Goal: Transaction & Acquisition: Book appointment/travel/reservation

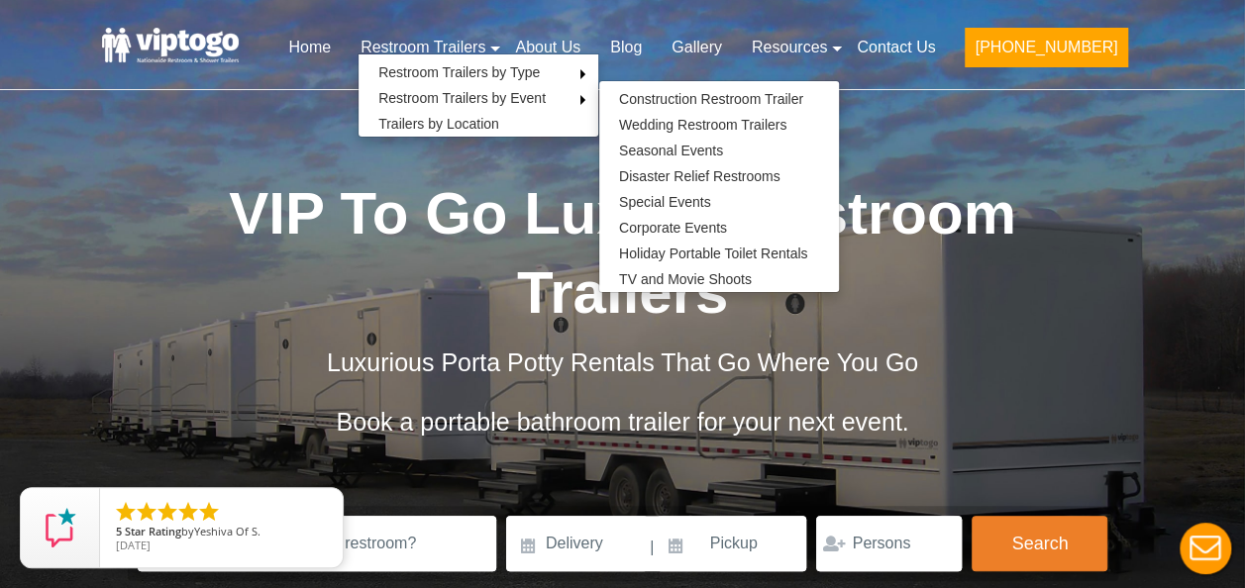
scroll to position [162, 0]
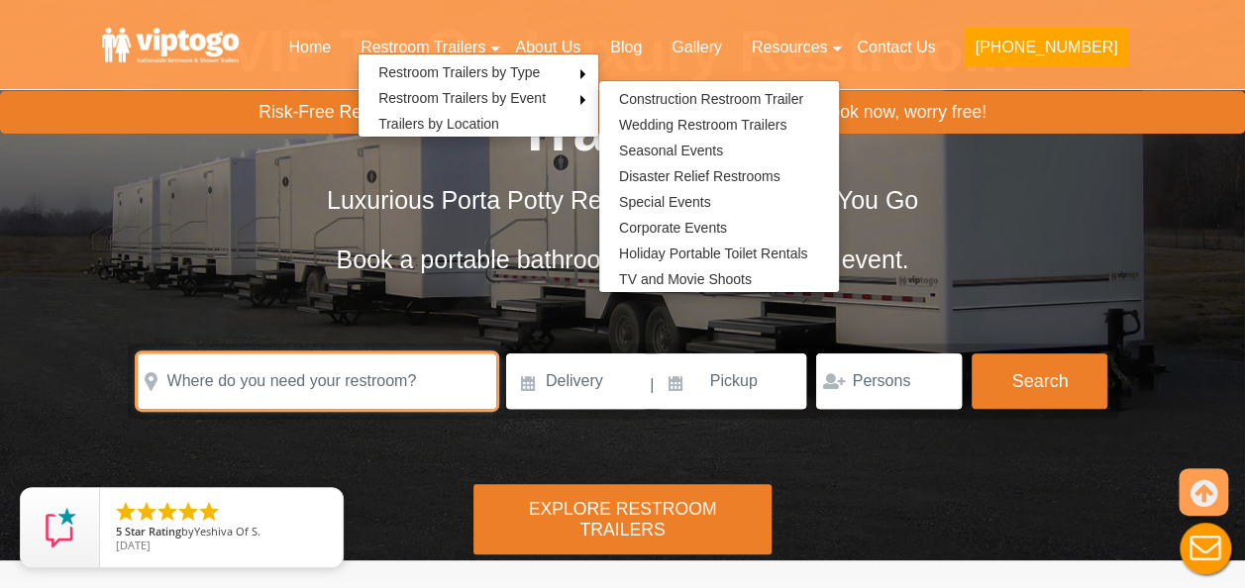
click at [379, 353] on input "text" at bounding box center [317, 380] width 358 height 55
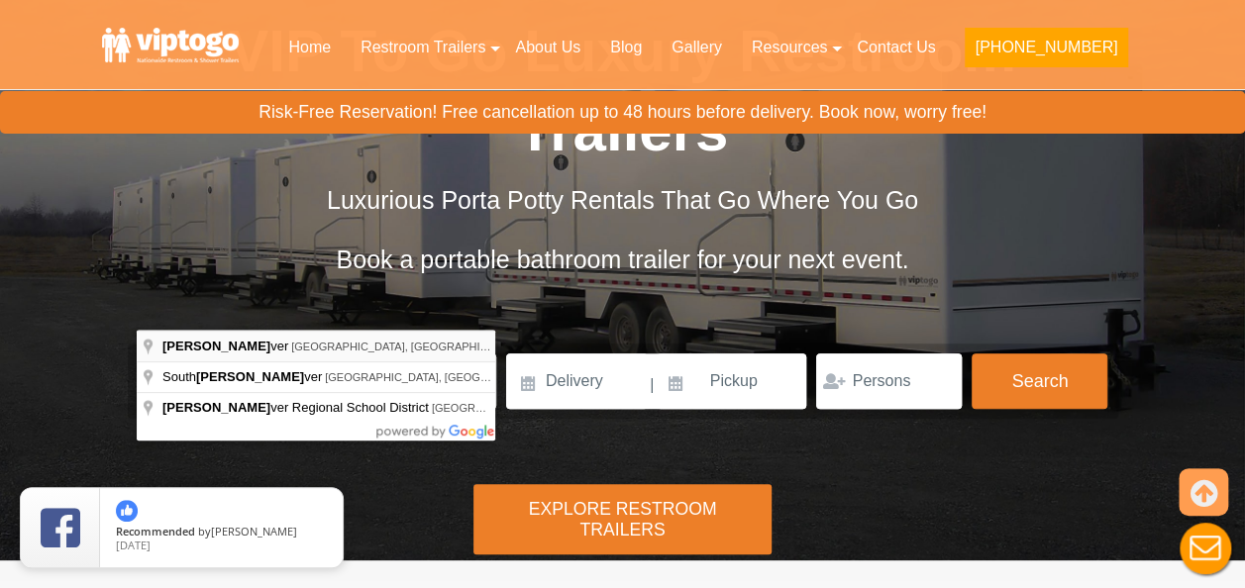
type input "Toms River, NJ, USA"
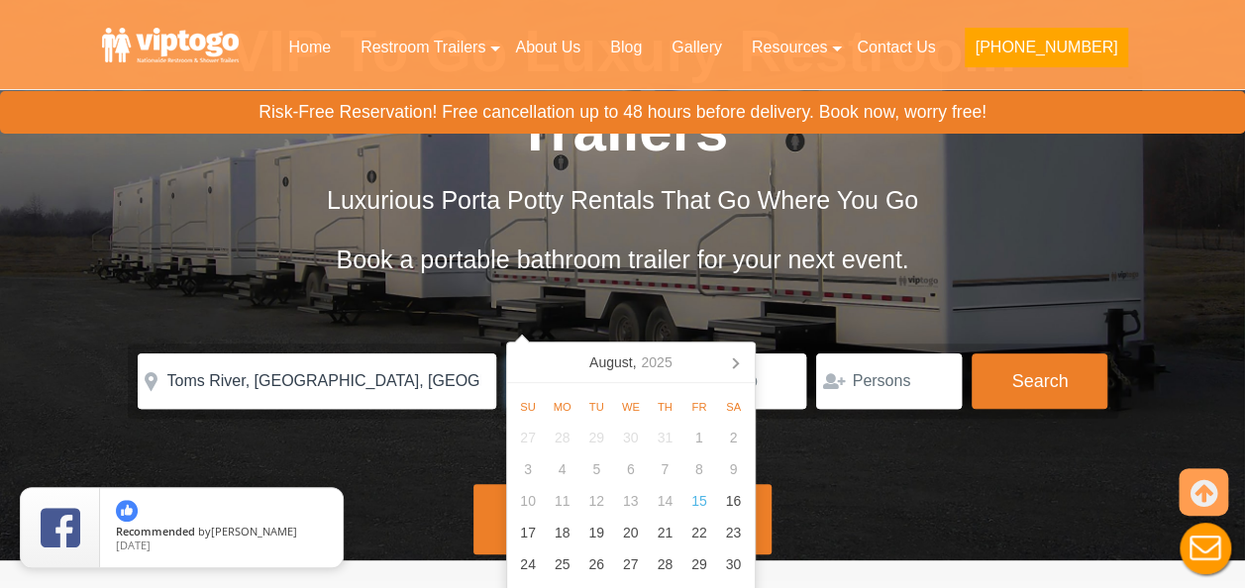
click at [573, 353] on input at bounding box center [577, 380] width 142 height 55
click at [726, 358] on icon at bounding box center [735, 363] width 32 height 32
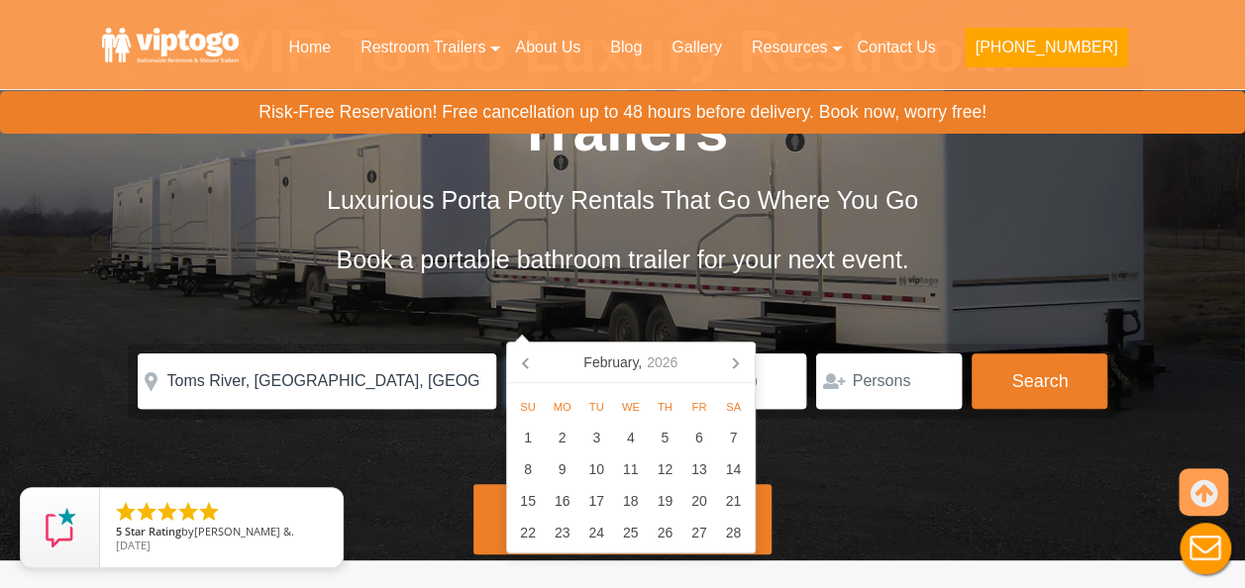
click at [726, 358] on icon at bounding box center [735, 363] width 32 height 32
click at [704, 536] on div "22" at bounding box center [699, 533] width 35 height 32
type input "05/22/2026"
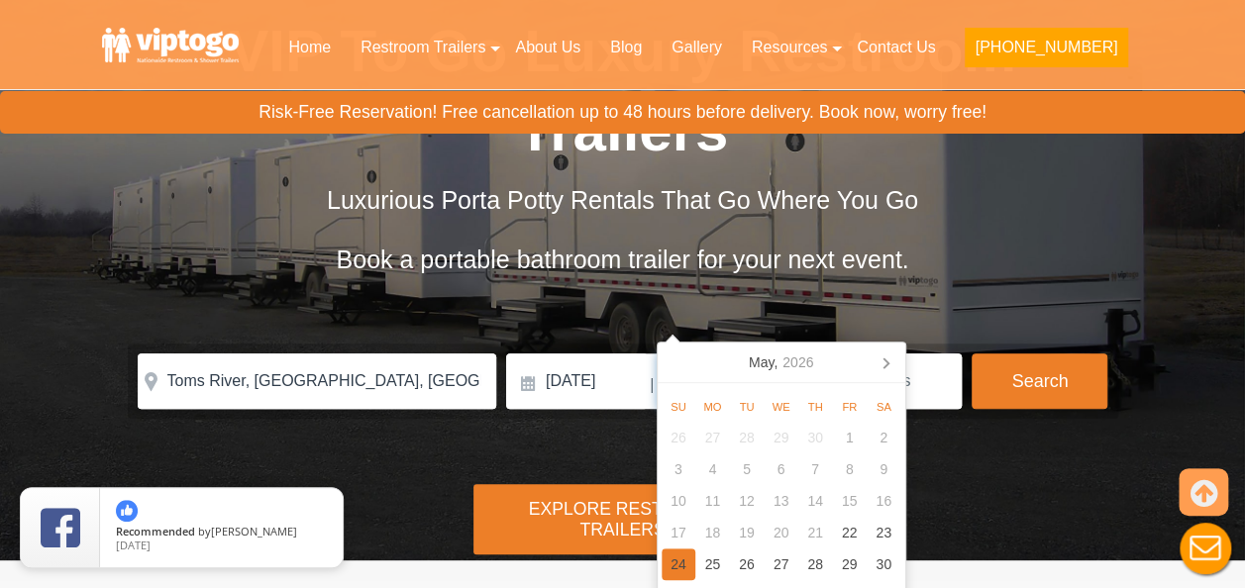
click at [684, 557] on div "24" at bounding box center [678, 565] width 35 height 32
type input "05/24/2026"
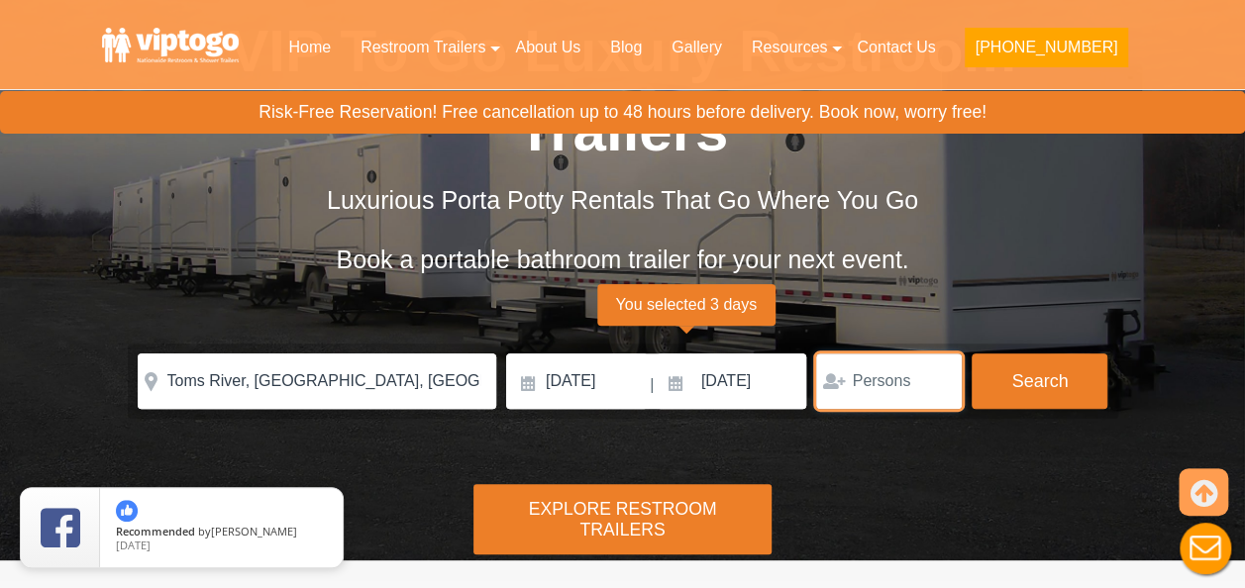
click at [893, 353] on input "number" at bounding box center [889, 380] width 146 height 55
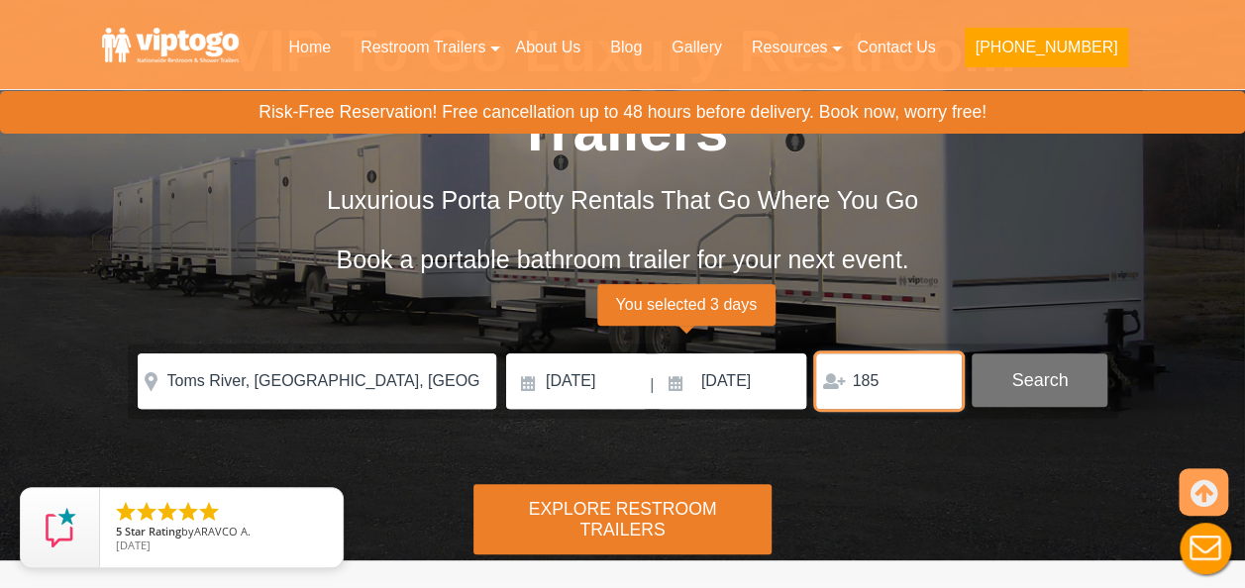
type input "185"
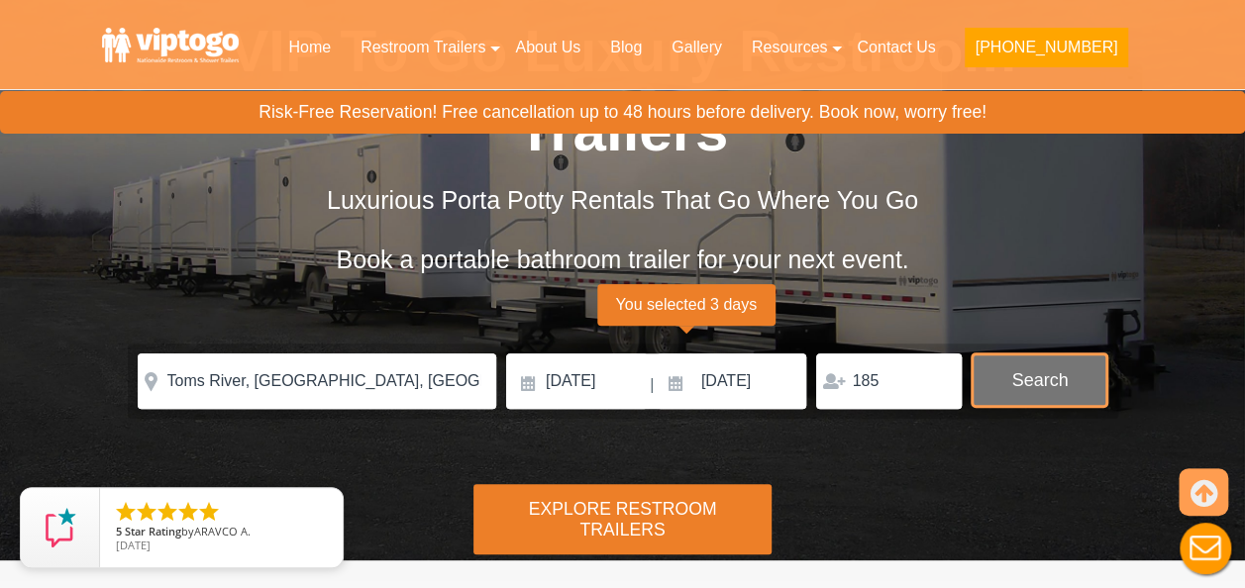
click at [999, 353] on button "Search" at bounding box center [1039, 379] width 136 height 53
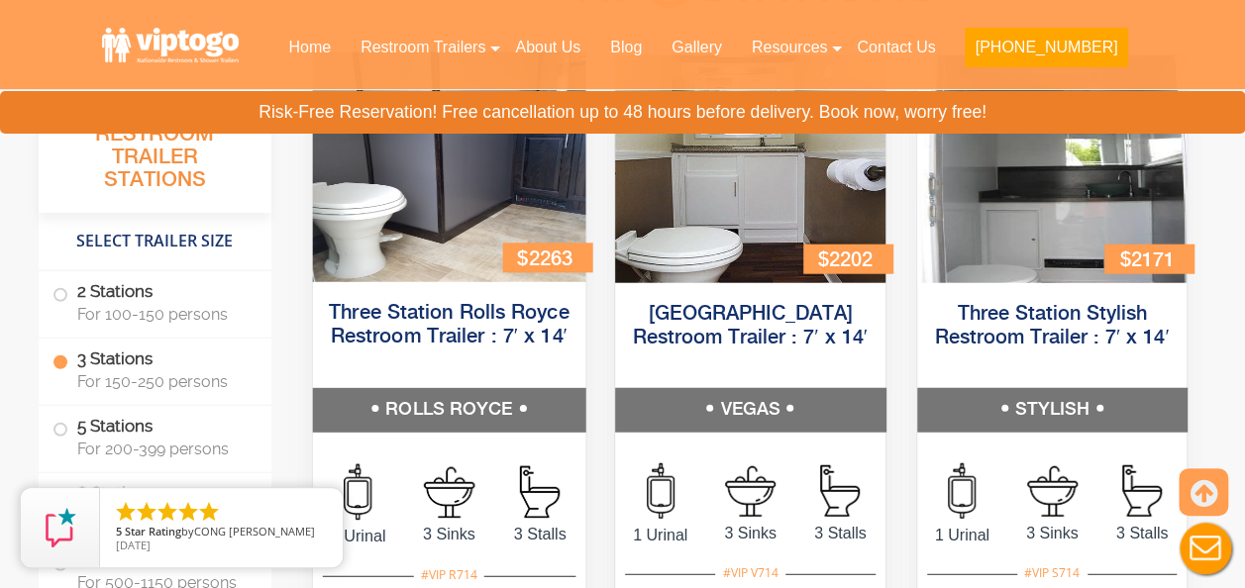
scroll to position [2226, 0]
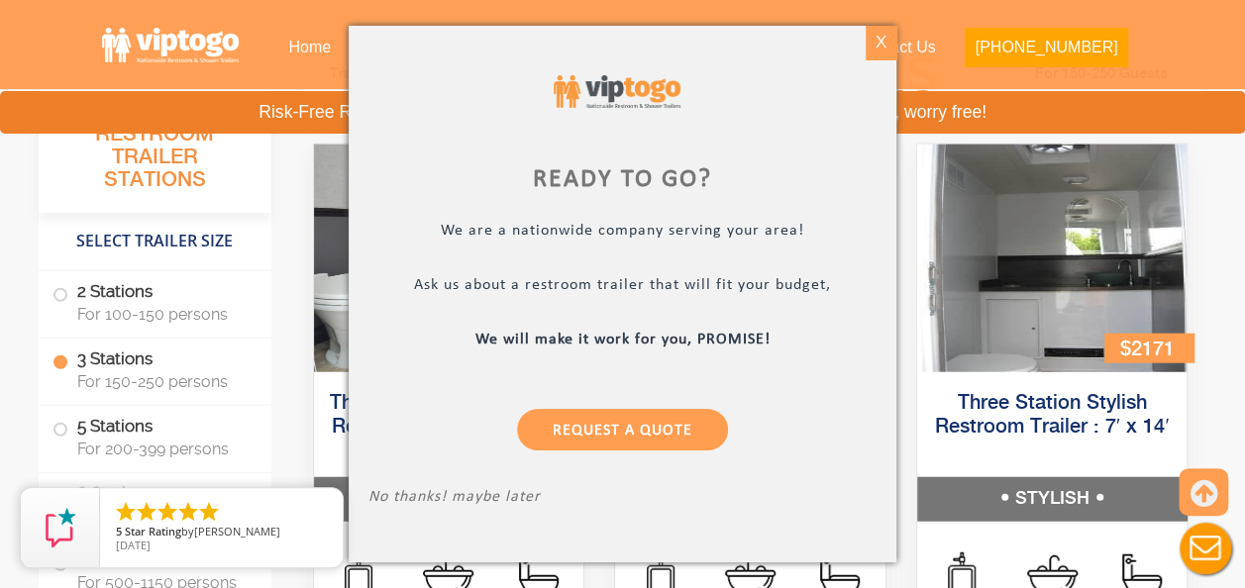
click at [881, 46] on div "X" at bounding box center [880, 43] width 31 height 34
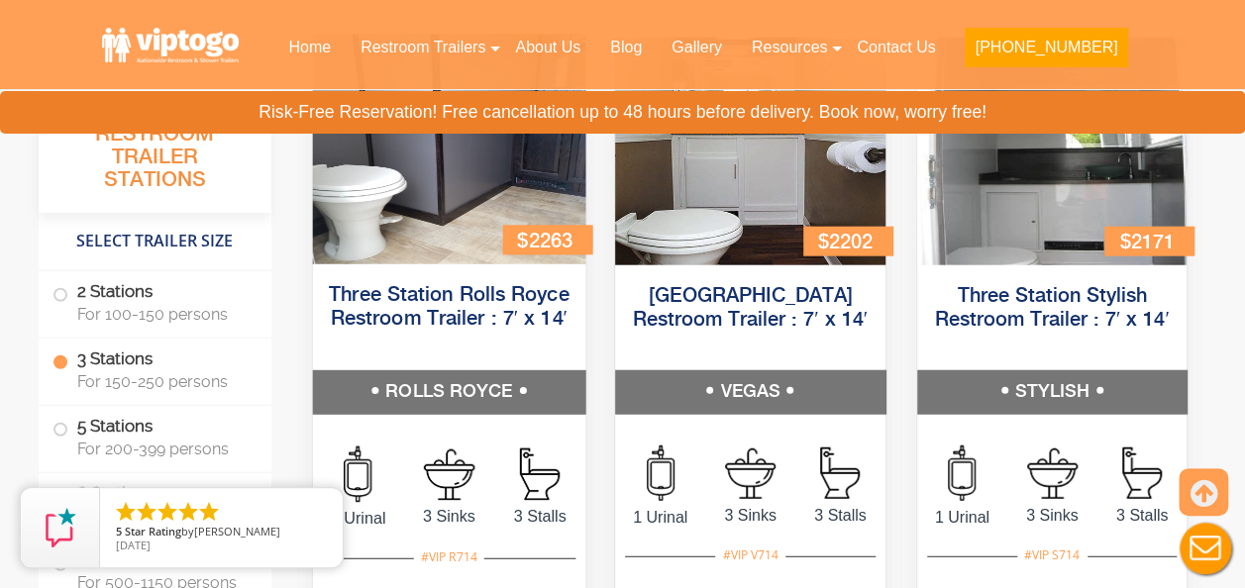
scroll to position [2296, 0]
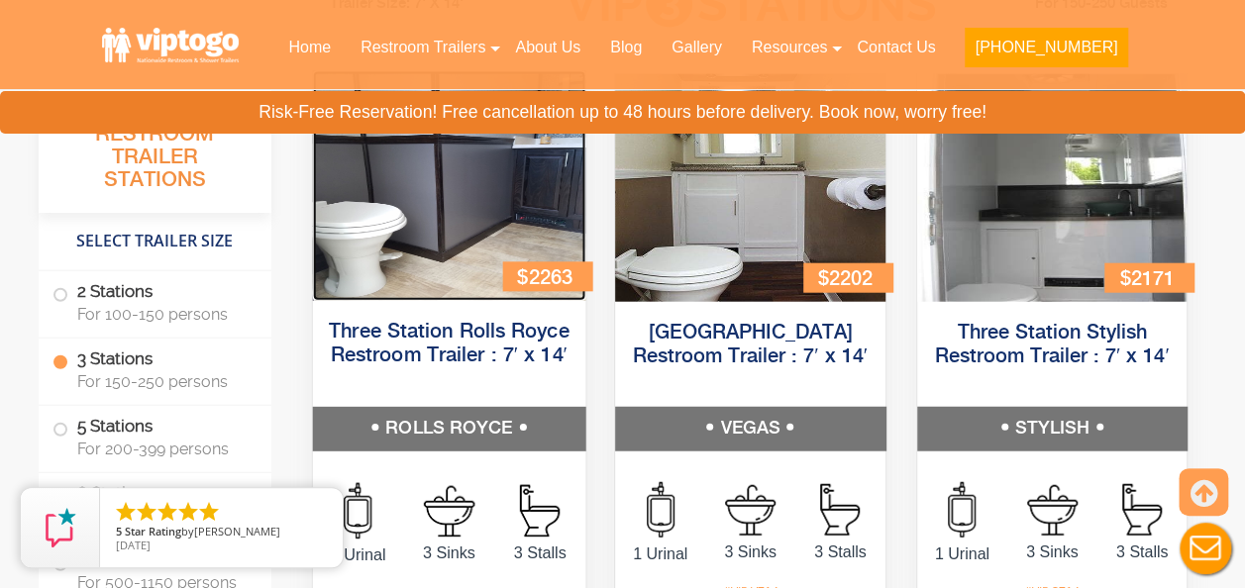
click at [470, 263] on img at bounding box center [448, 186] width 272 height 230
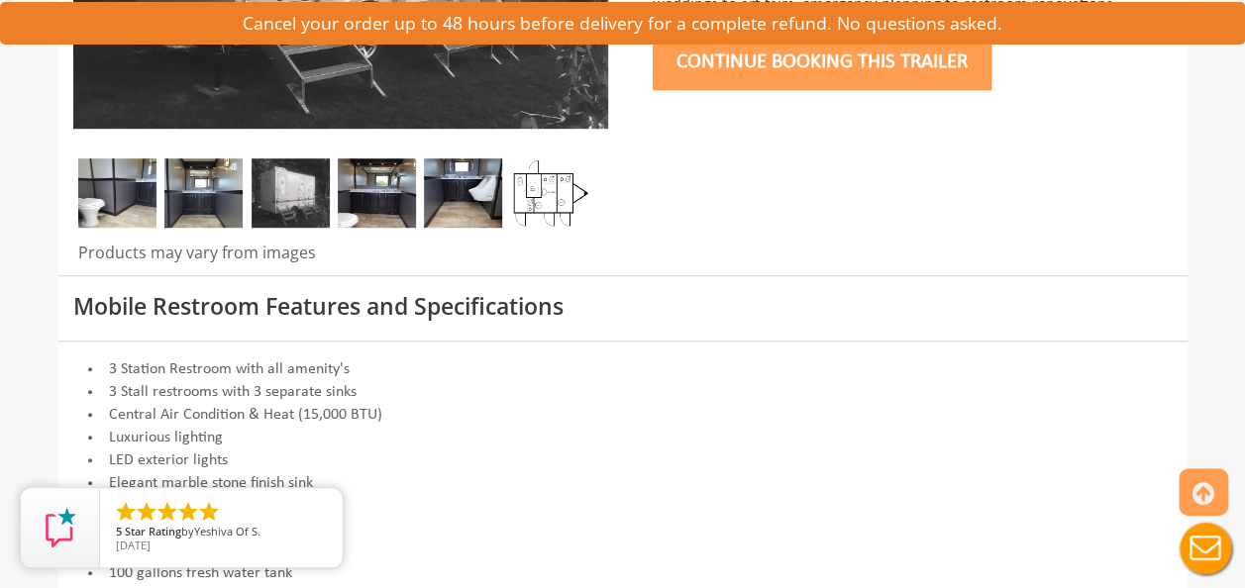
scroll to position [557, 0]
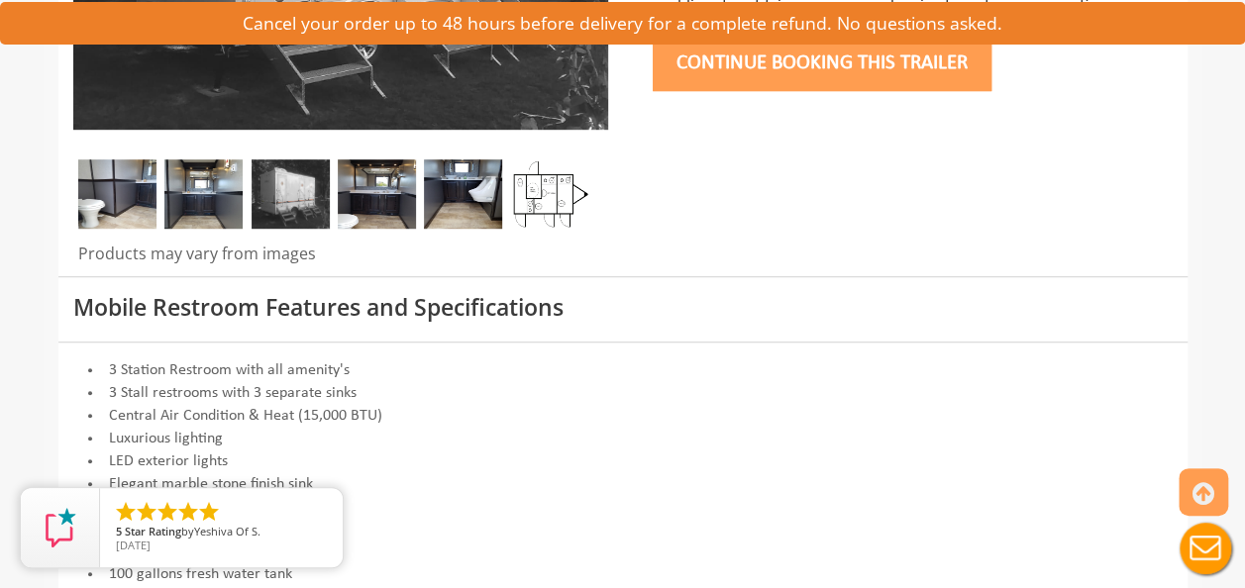
click at [91, 207] on img at bounding box center [117, 193] width 78 height 69
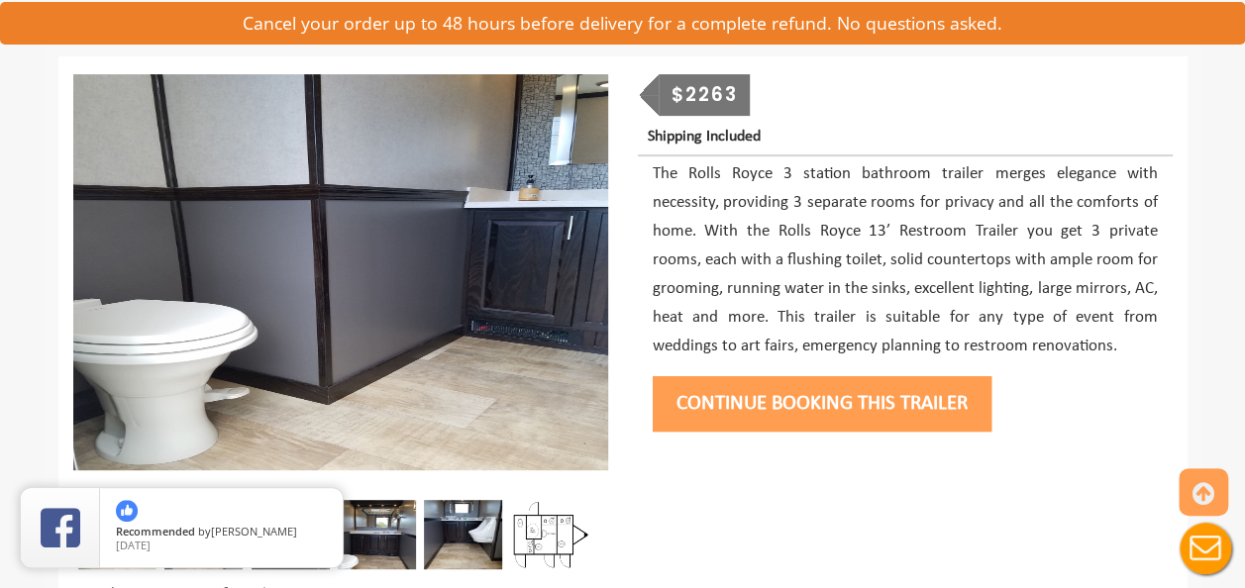
scroll to position [351, 0]
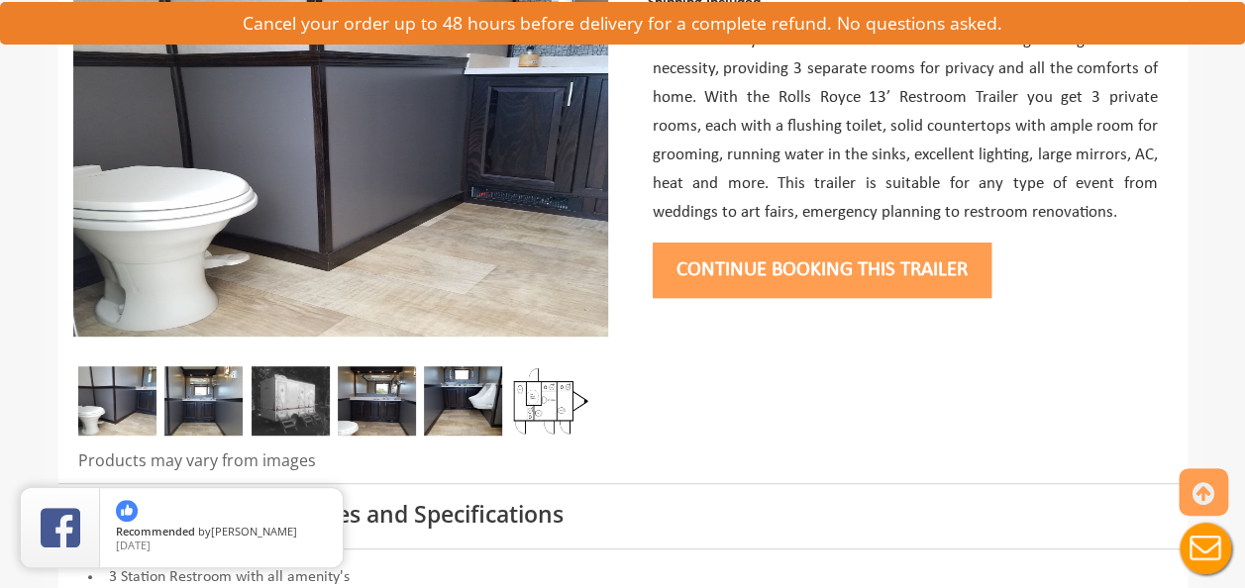
click at [206, 391] on img at bounding box center [203, 400] width 78 height 69
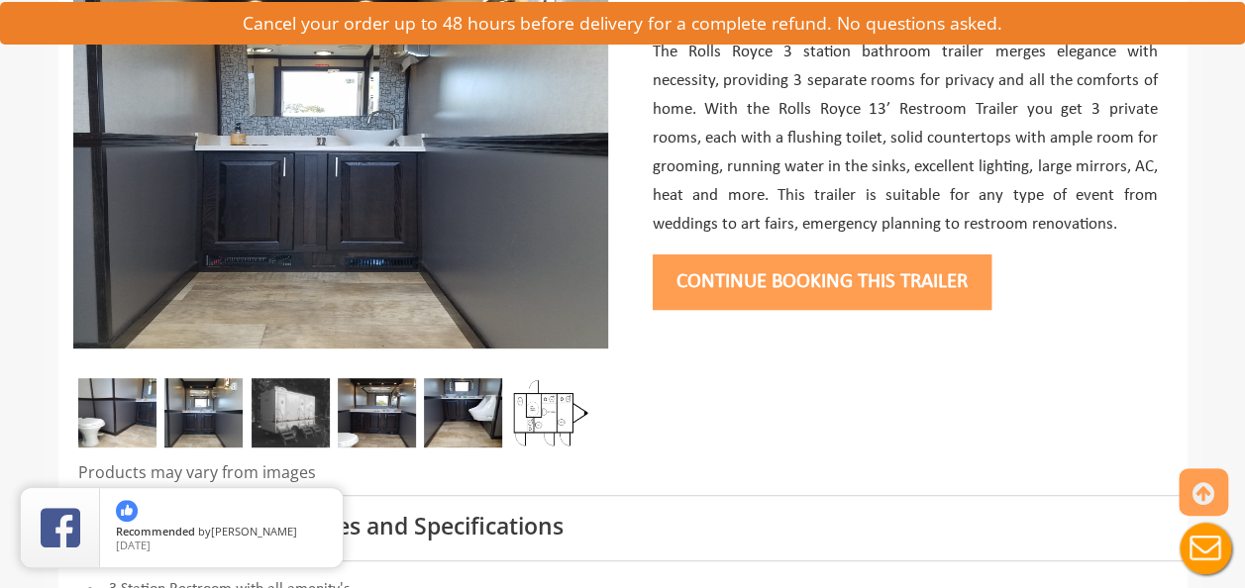
scroll to position [340, 0]
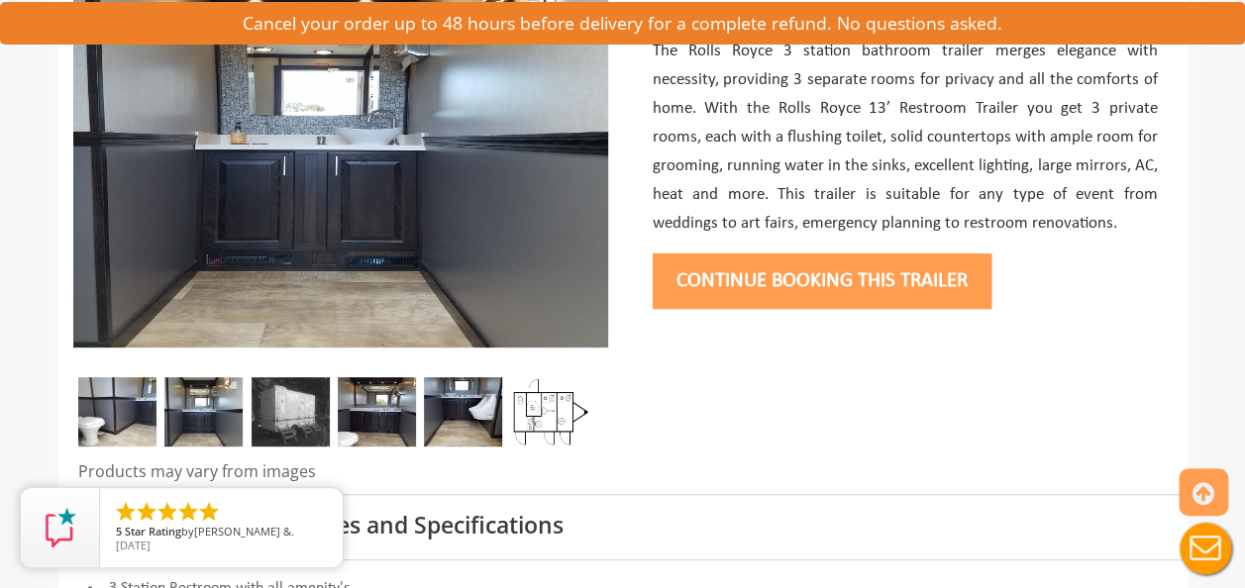
click at [285, 406] on img at bounding box center [290, 411] width 78 height 69
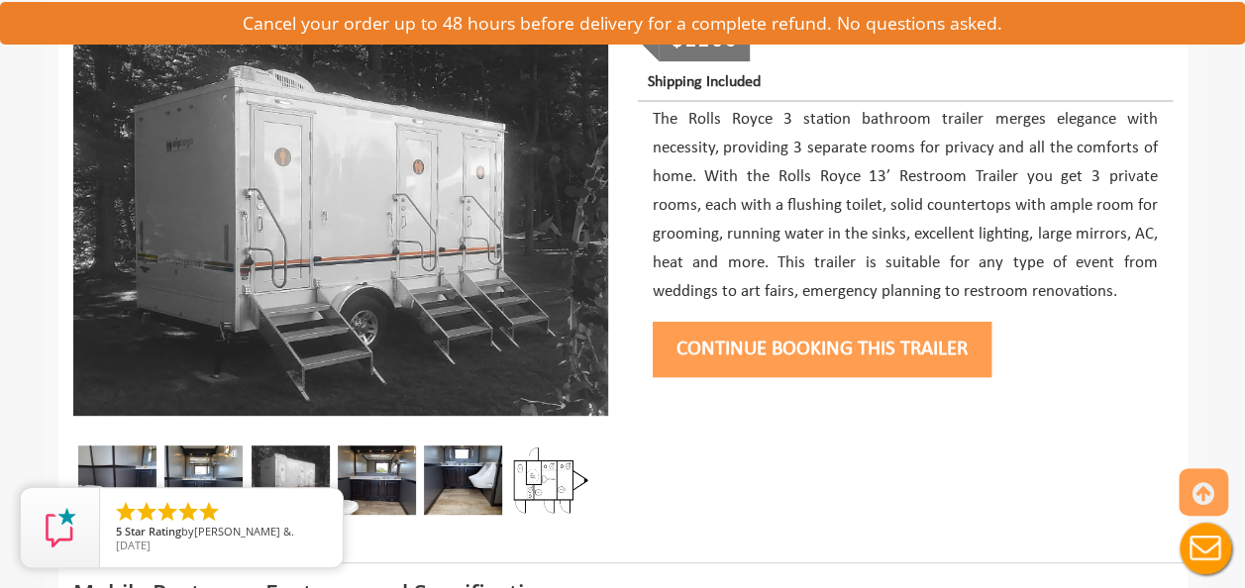
scroll to position [270, 0]
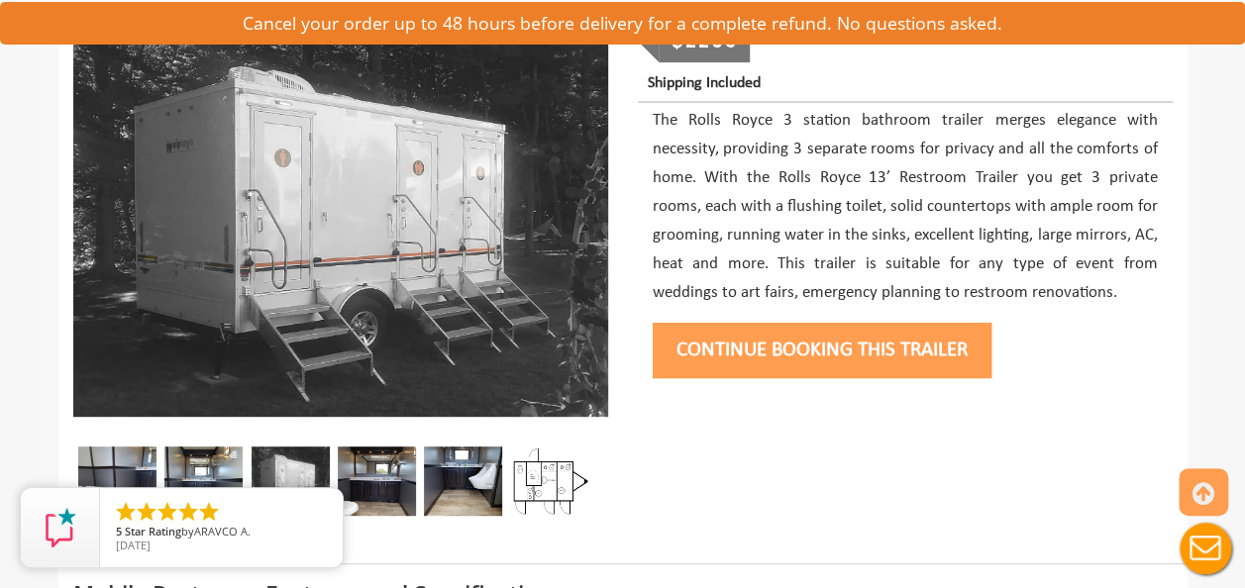
click at [379, 474] on img at bounding box center [377, 481] width 78 height 69
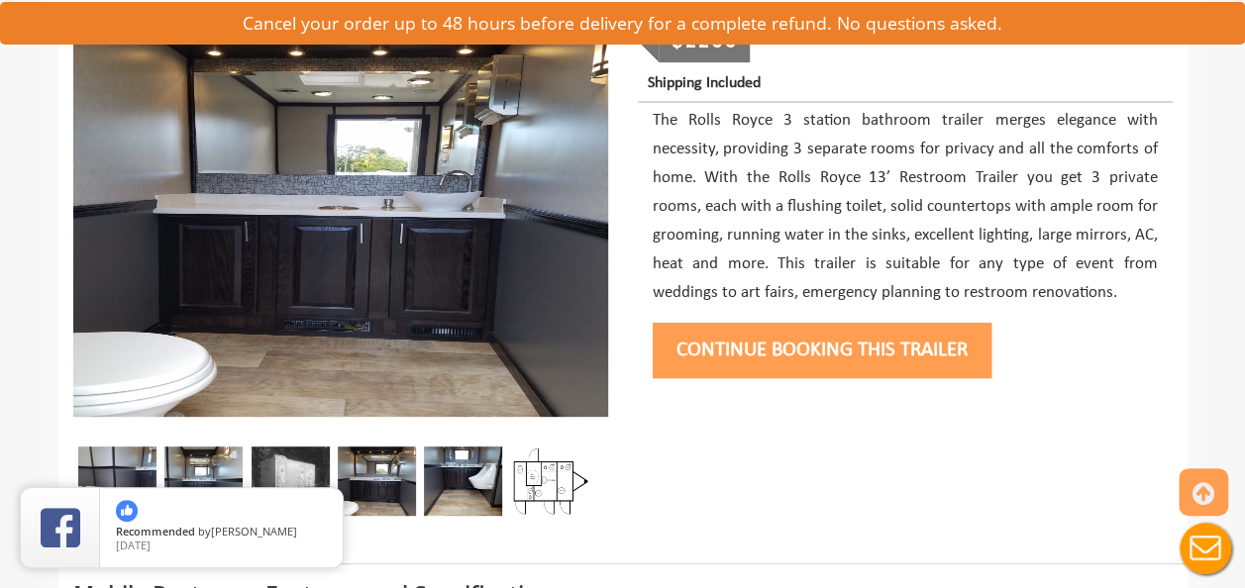
click at [466, 465] on img at bounding box center [463, 481] width 78 height 69
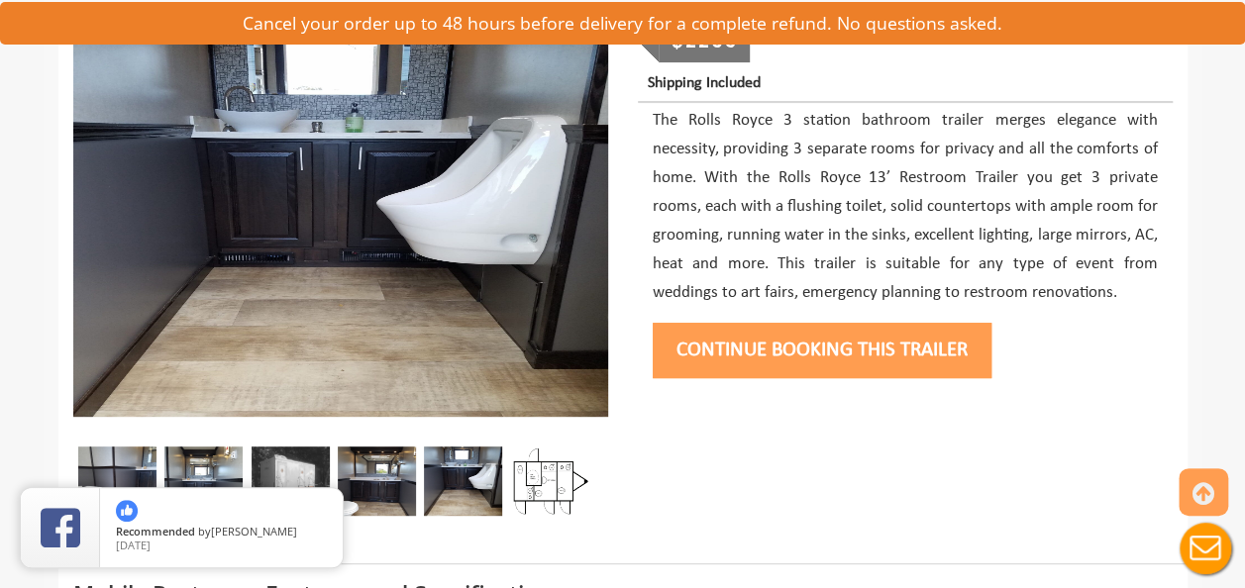
click at [540, 465] on img at bounding box center [550, 481] width 78 height 69
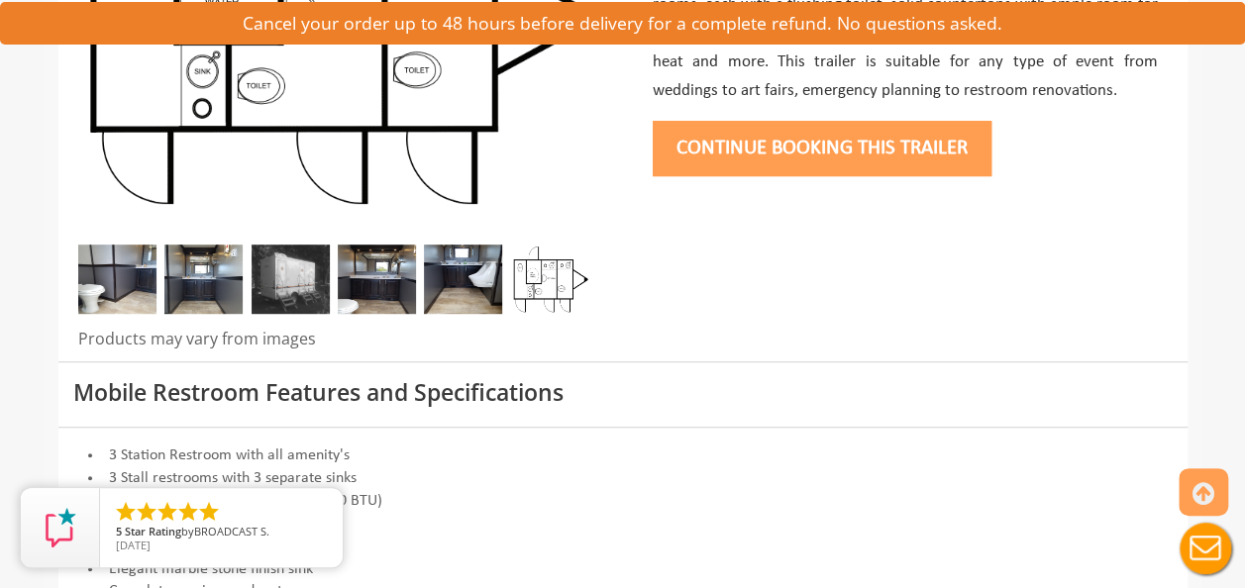
scroll to position [487, 0]
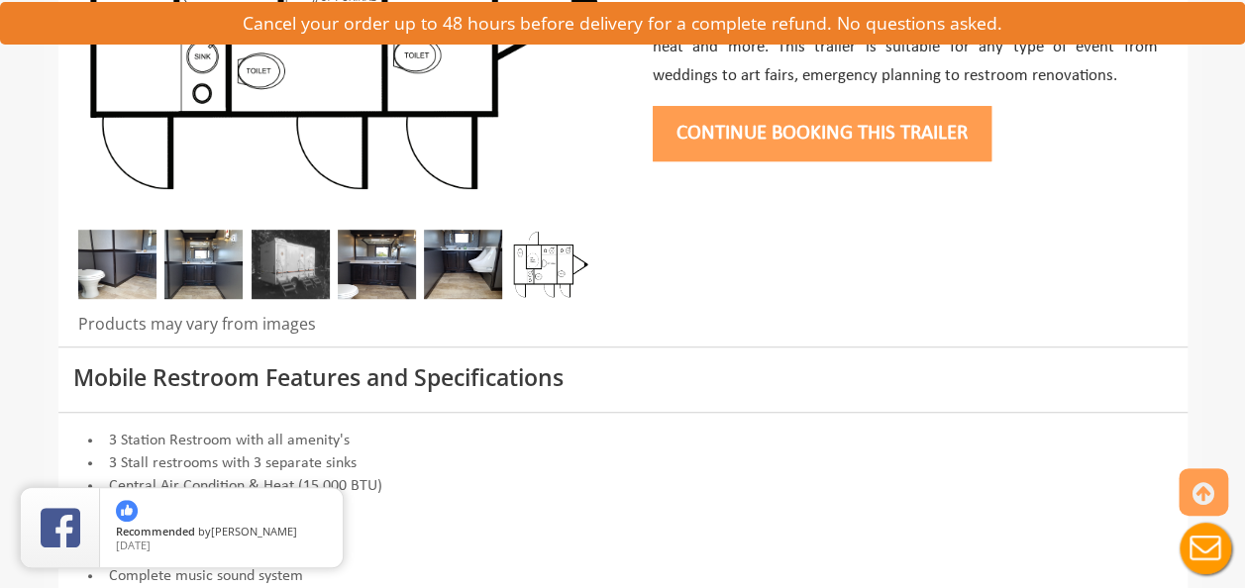
click at [111, 261] on img at bounding box center [117, 264] width 78 height 69
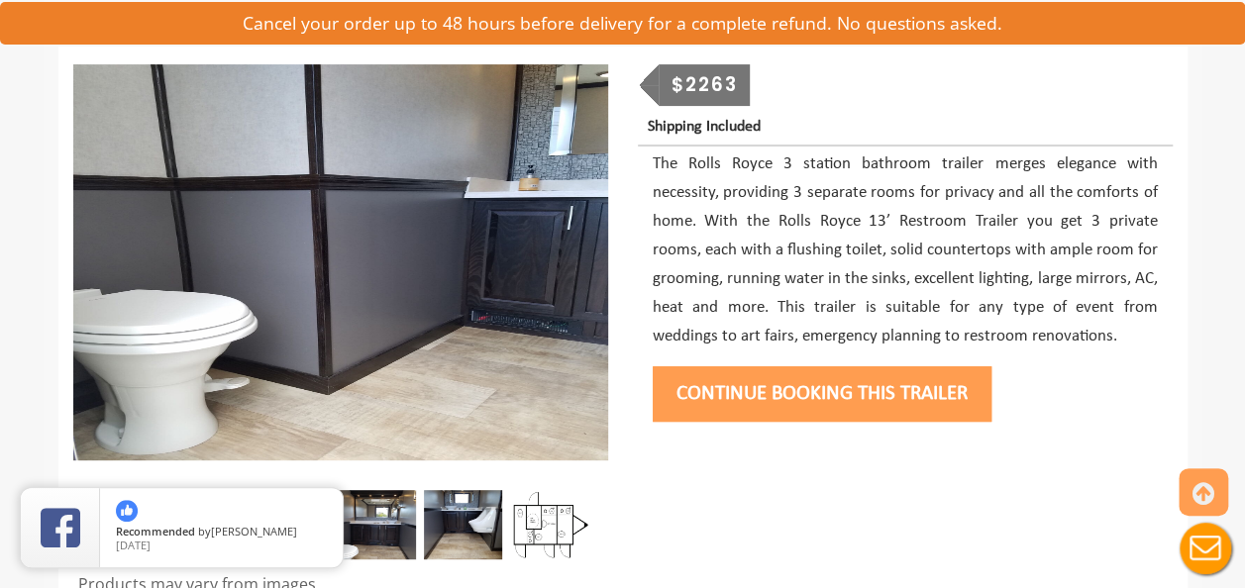
scroll to position [243, 0]
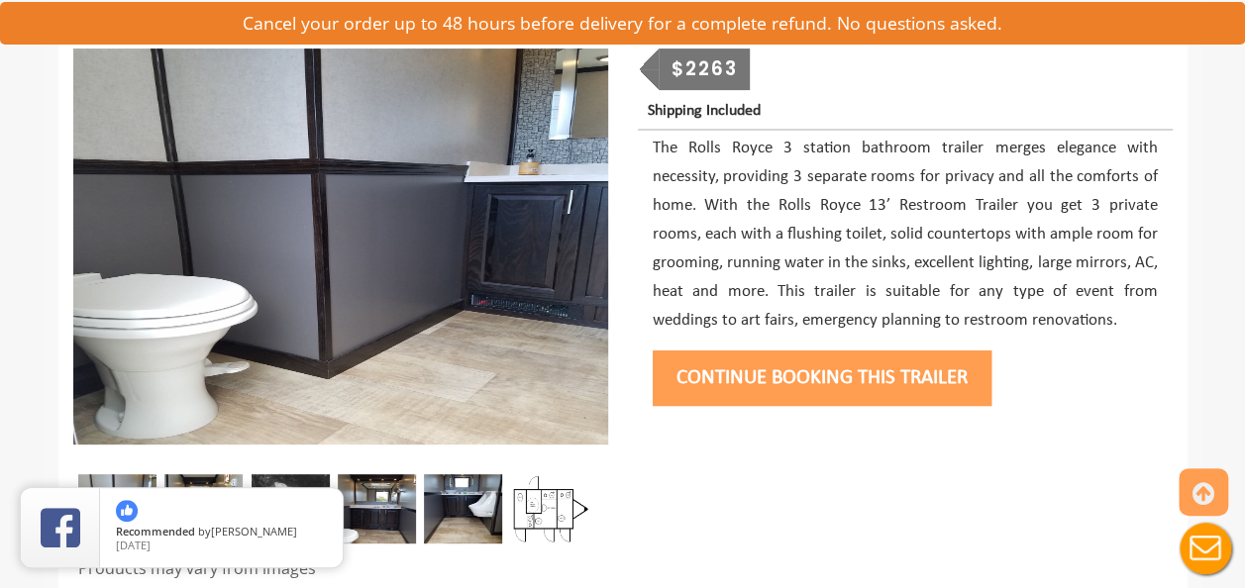
click at [202, 472] on div "Products may vary from images" at bounding box center [340, 311] width 564 height 559
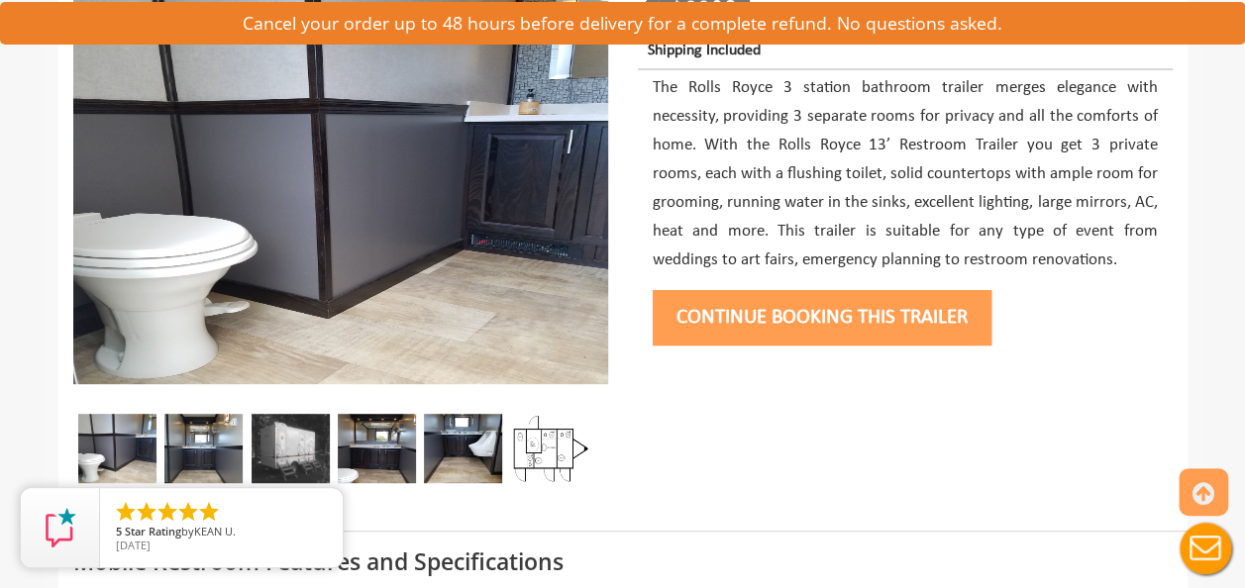
click at [212, 435] on img at bounding box center [203, 448] width 78 height 69
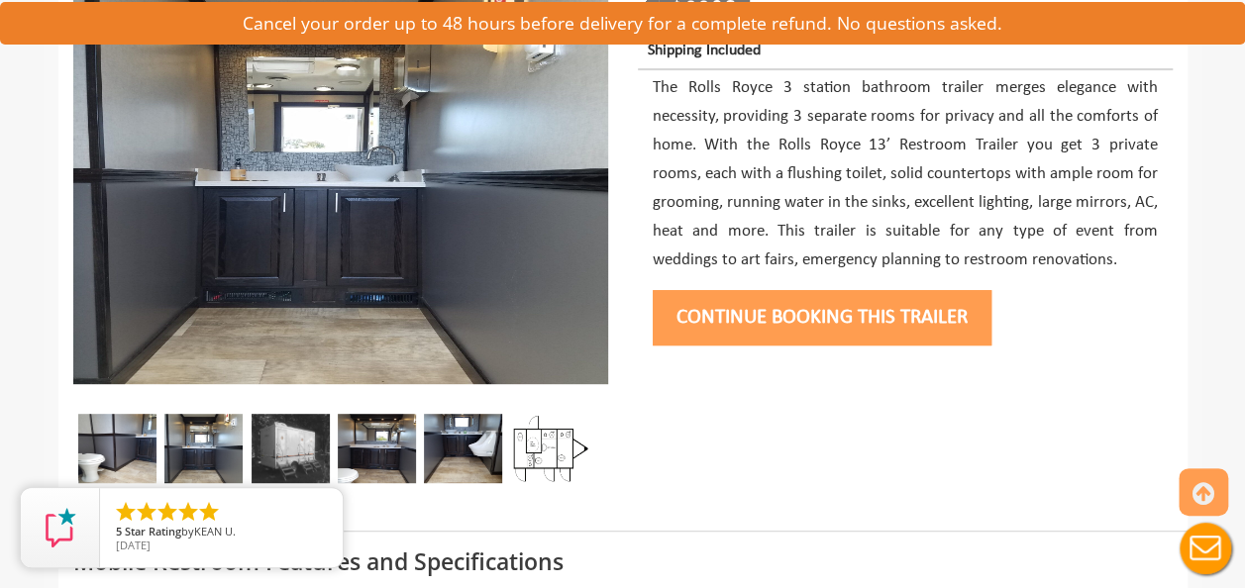
click at [382, 432] on img at bounding box center [377, 448] width 78 height 69
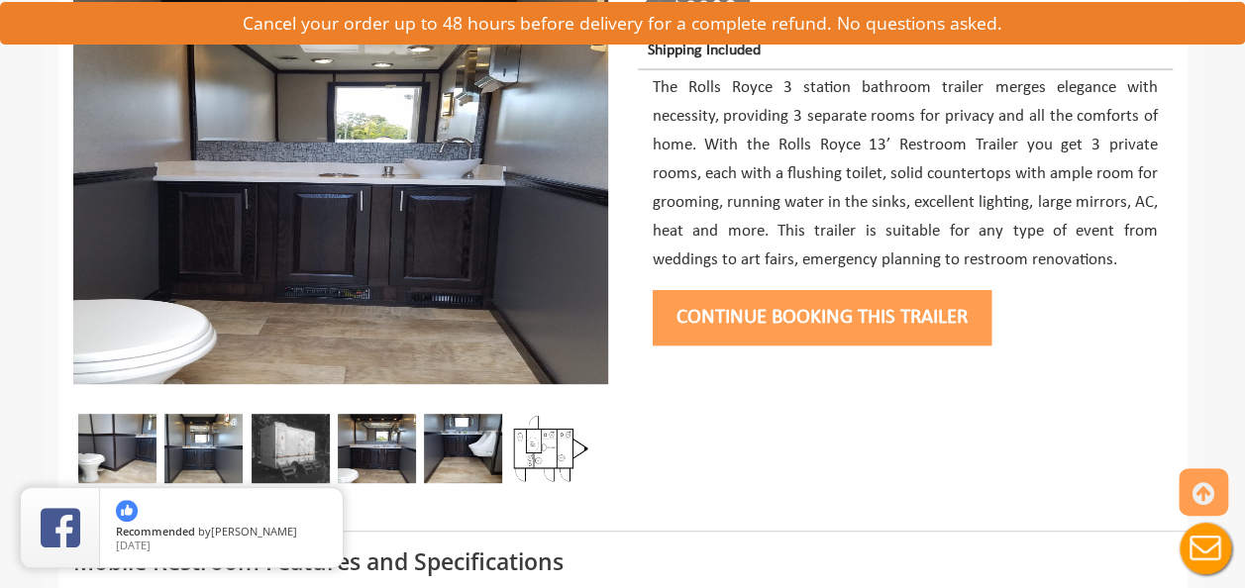
click at [502, 430] on img at bounding box center [463, 448] width 78 height 69
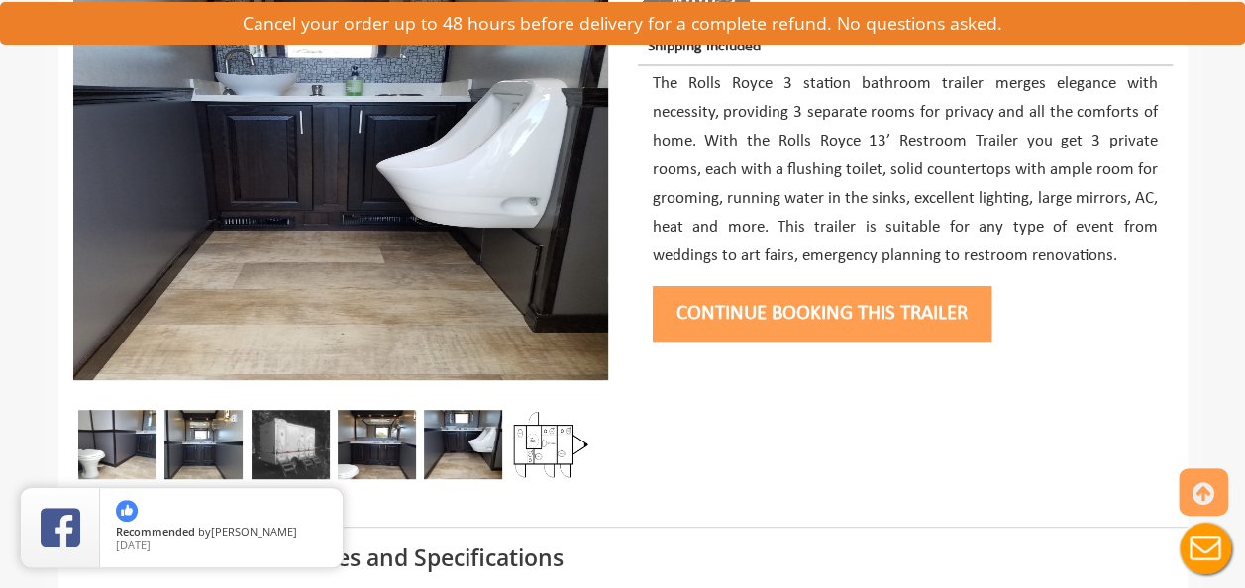
scroll to position [308, 0]
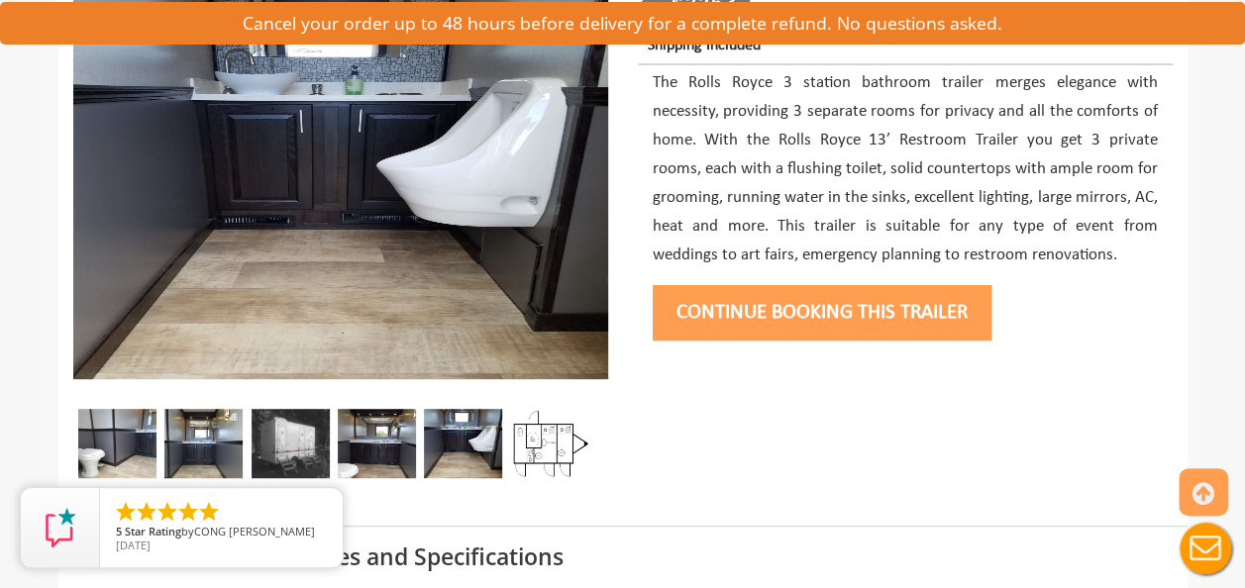
click at [796, 321] on button "Continue Booking this trailer" at bounding box center [821, 312] width 339 height 55
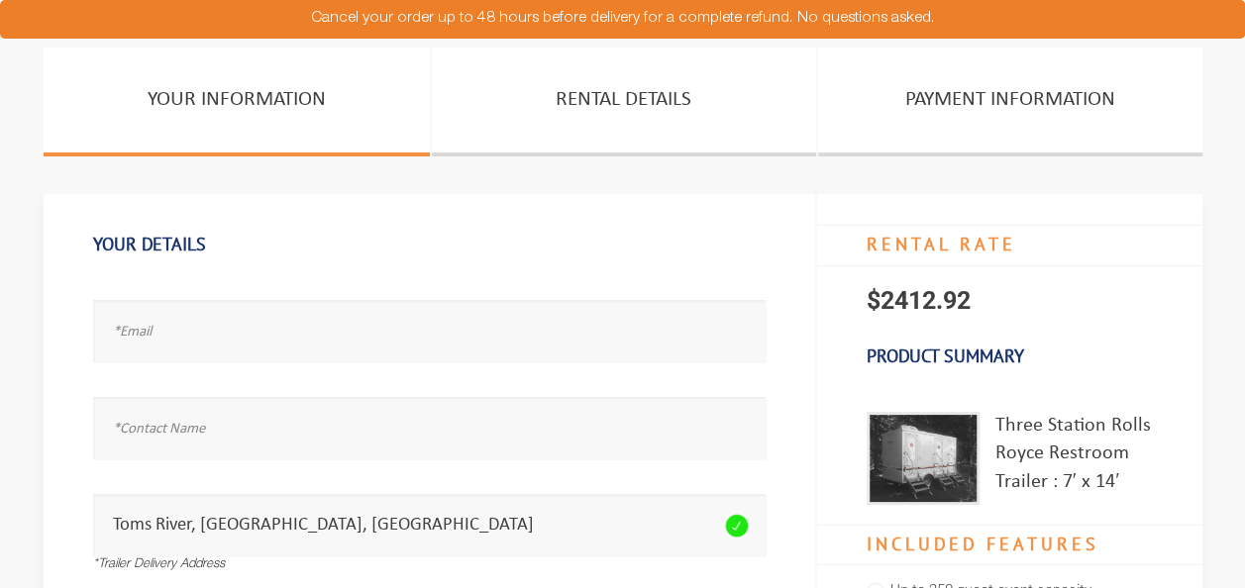
click at [796, 297] on div "Your Details Email address seems invalid. Full Name is required. Please fill th…" at bounding box center [430, 509] width 772 height 631
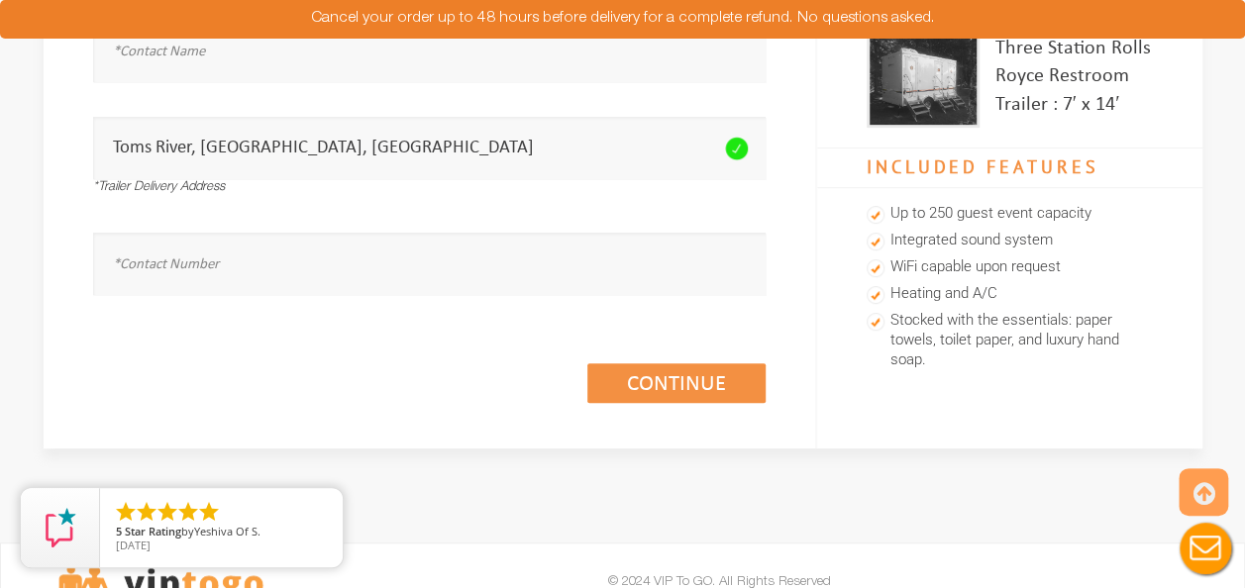
scroll to position [31, 0]
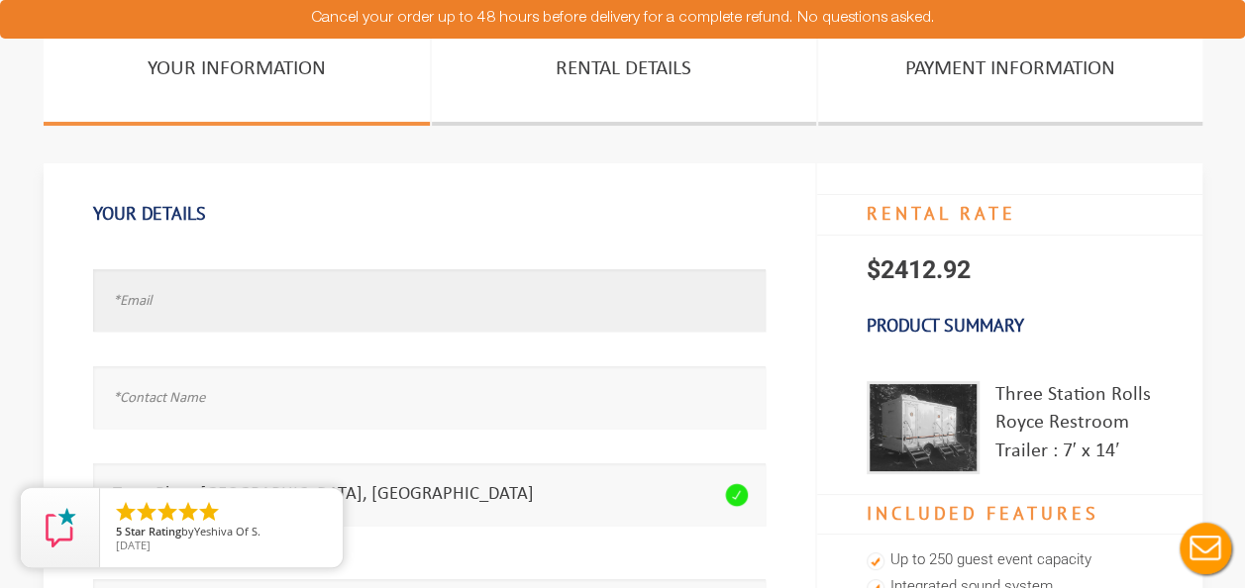
click at [281, 308] on input "text" at bounding box center [429, 300] width 672 height 62
type input "kalieamonbontempo@gmail.com"
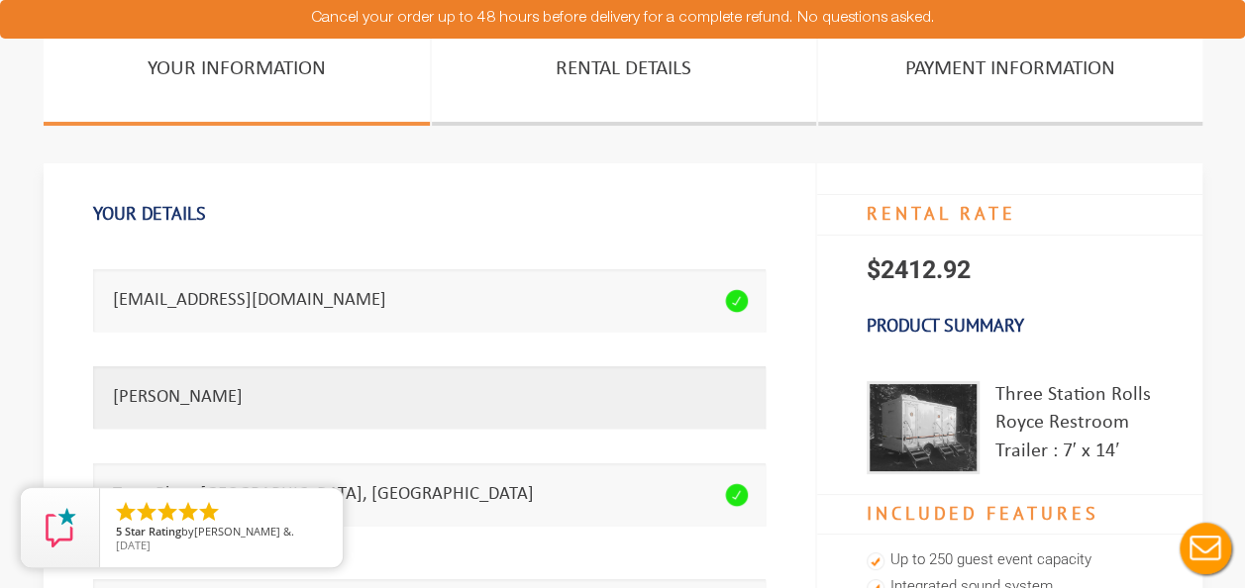
type input "Kali Fino"
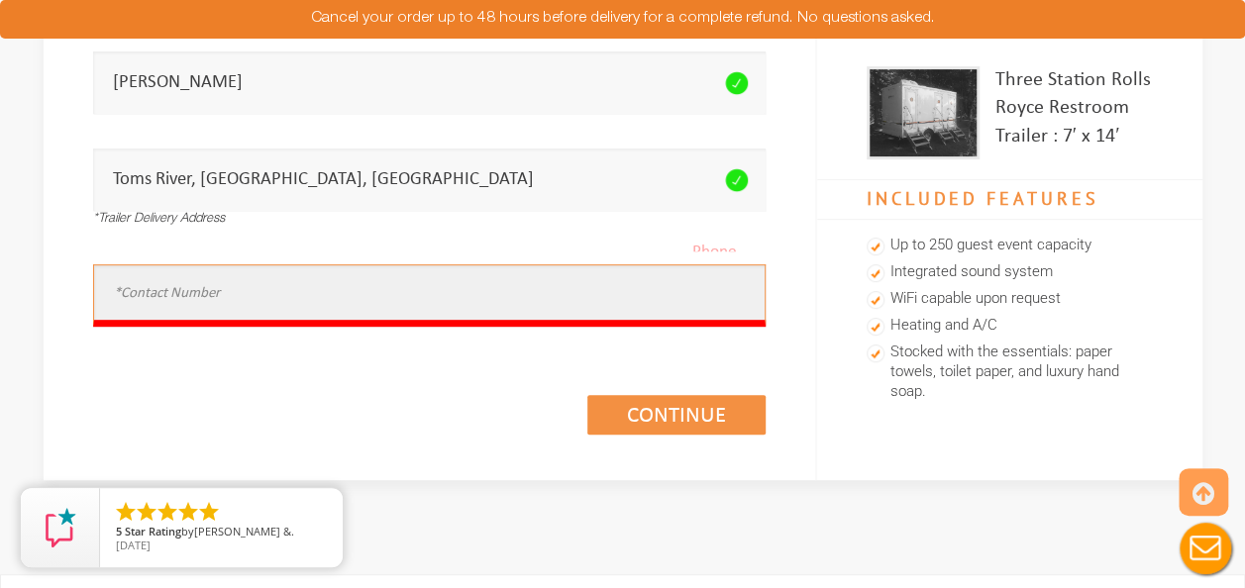
scroll to position [347, 0]
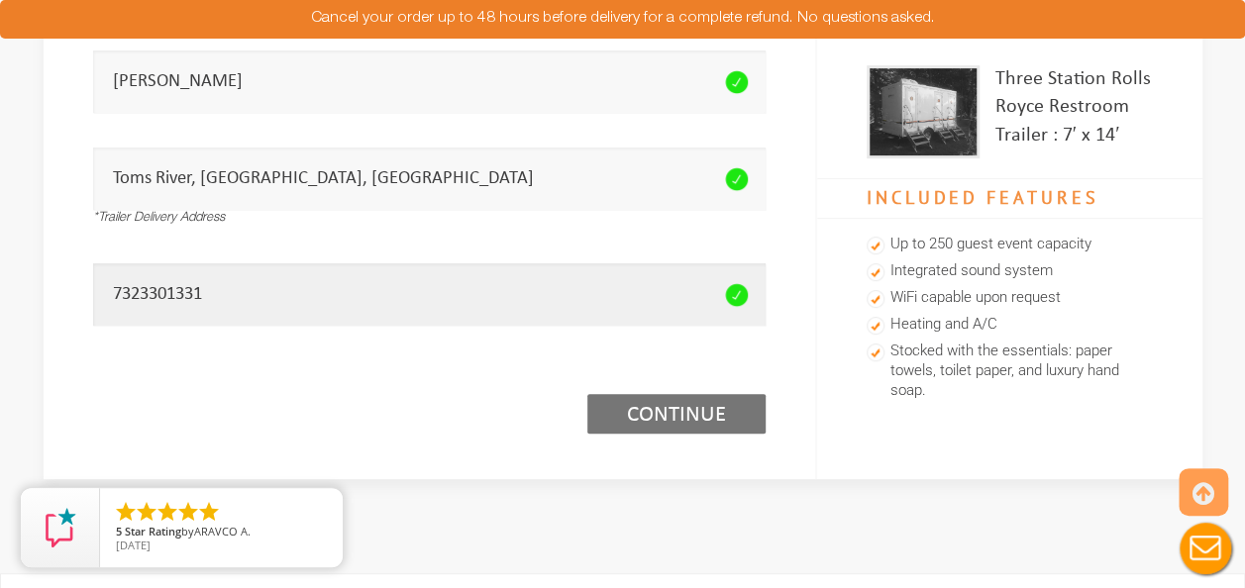
type input "7323301331"
click at [669, 410] on link "Continue (1/3)" at bounding box center [676, 414] width 178 height 40
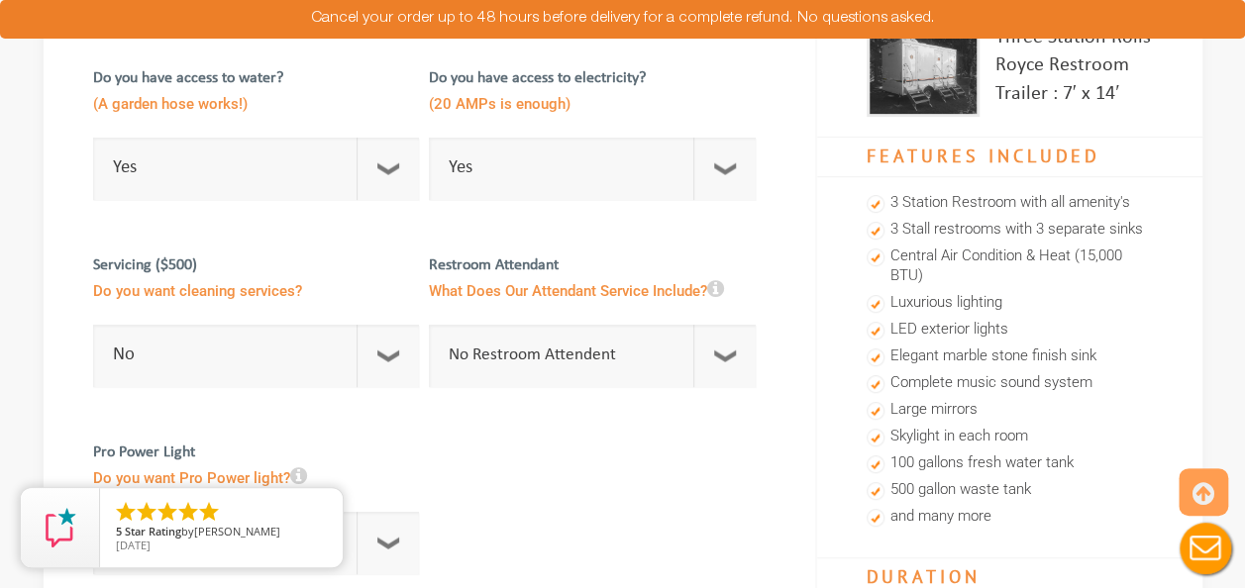
scroll to position [414, 0]
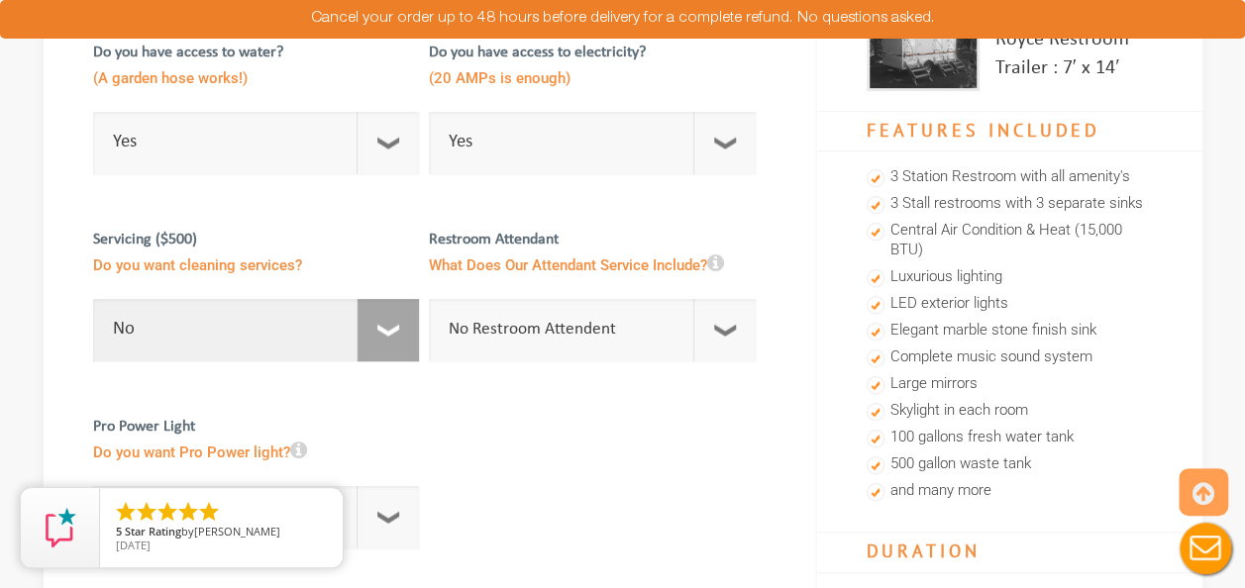
click at [399, 325] on select "No 1 Per Week 2 Per Week 3 Per Week 4 Per Week 5 Per Week 5+" at bounding box center [256, 330] width 327 height 62
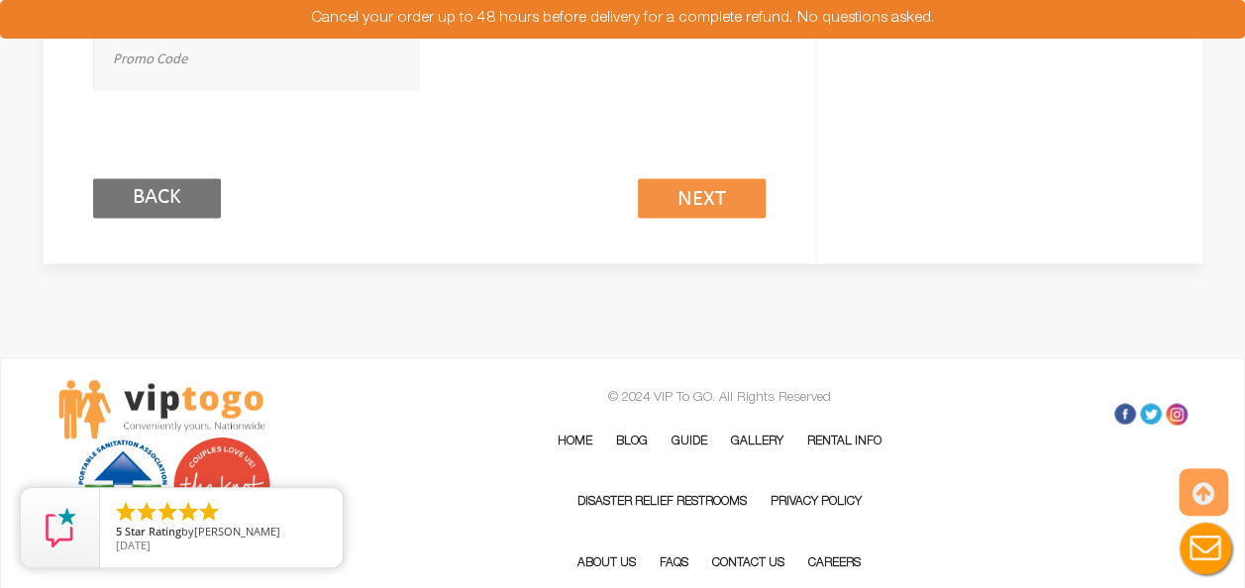
scroll to position [1513, 0]
click at [183, 203] on input "Back" at bounding box center [157, 199] width 128 height 40
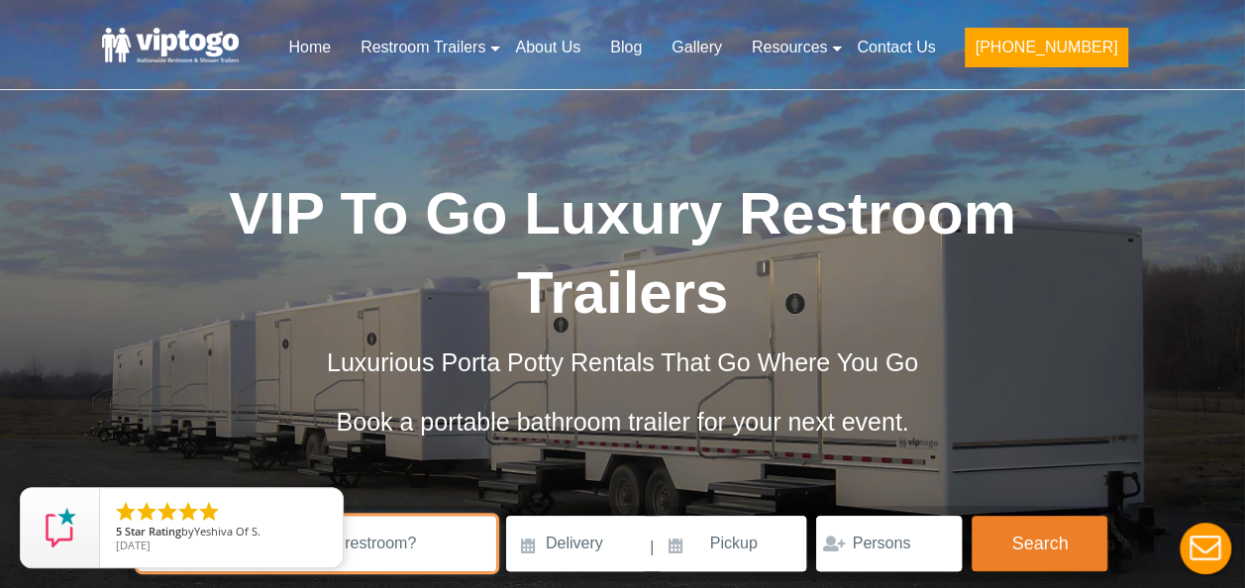
click at [374, 516] on input "text" at bounding box center [317, 543] width 358 height 55
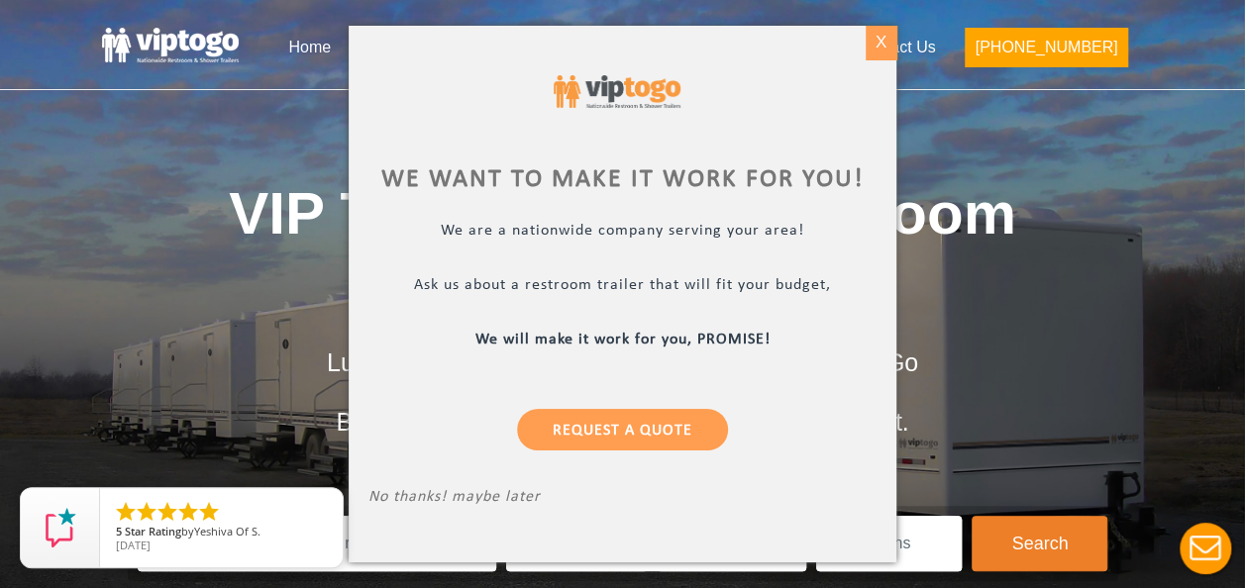
click at [885, 38] on div "X" at bounding box center [880, 43] width 31 height 34
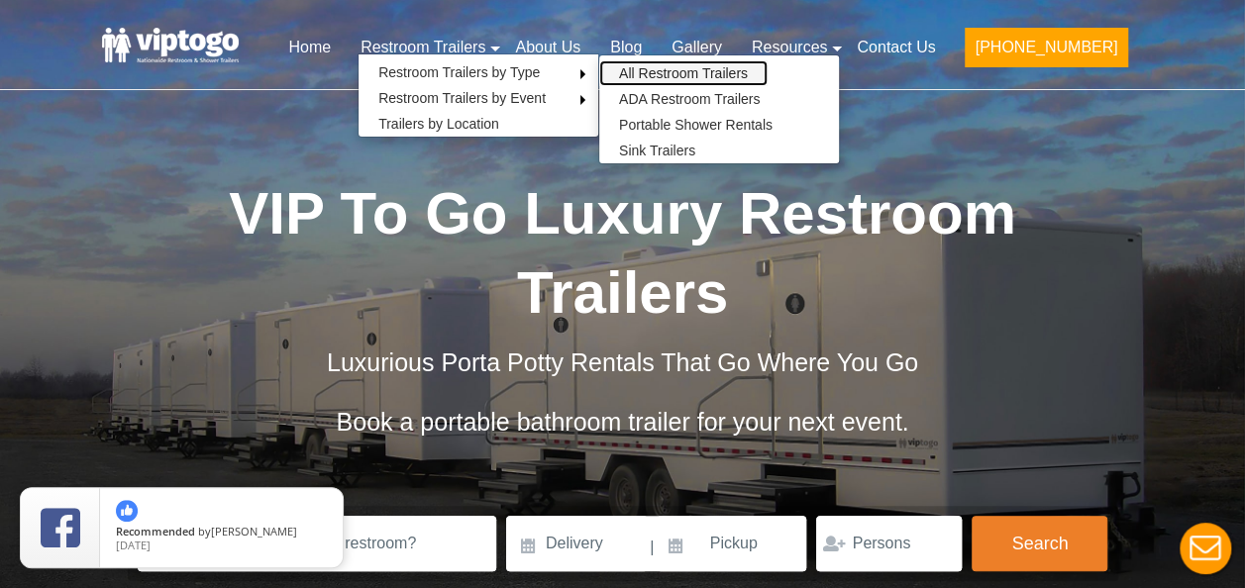
click at [747, 77] on link "All Restroom Trailers" at bounding box center [683, 73] width 168 height 26
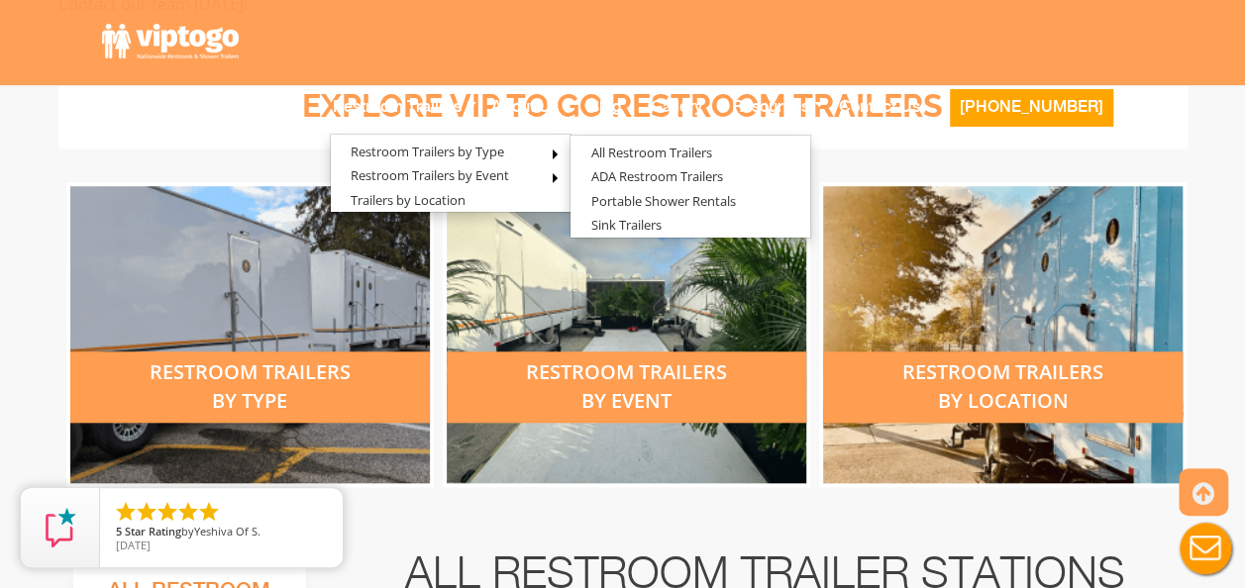
scroll to position [741, 0]
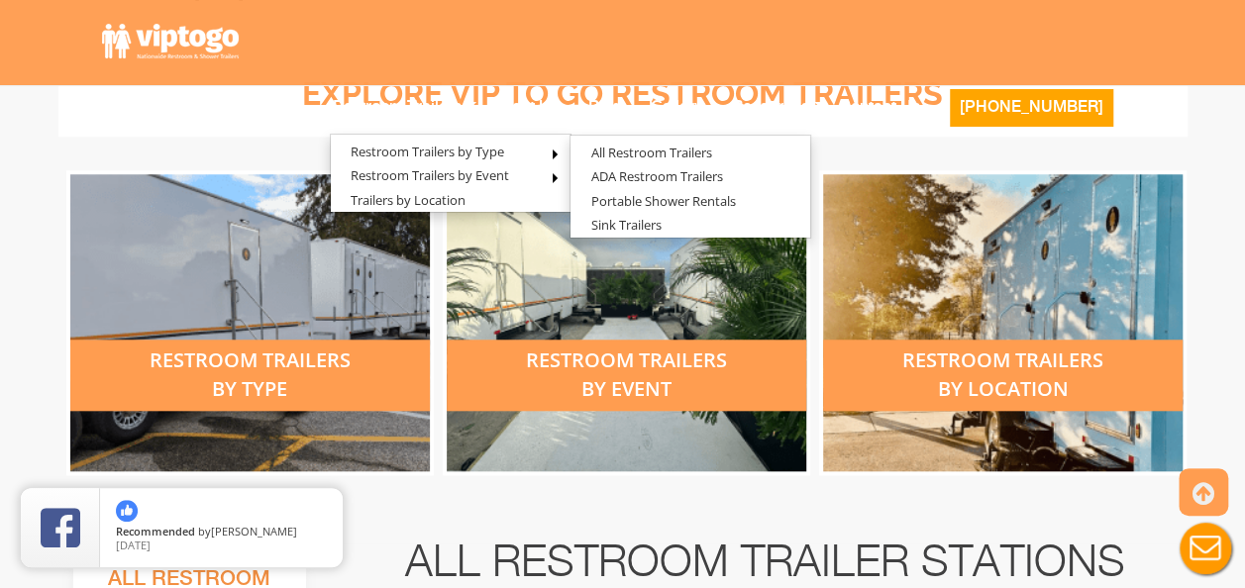
click at [288, 319] on div "restroom trailers by type" at bounding box center [249, 322] width 359 height 297
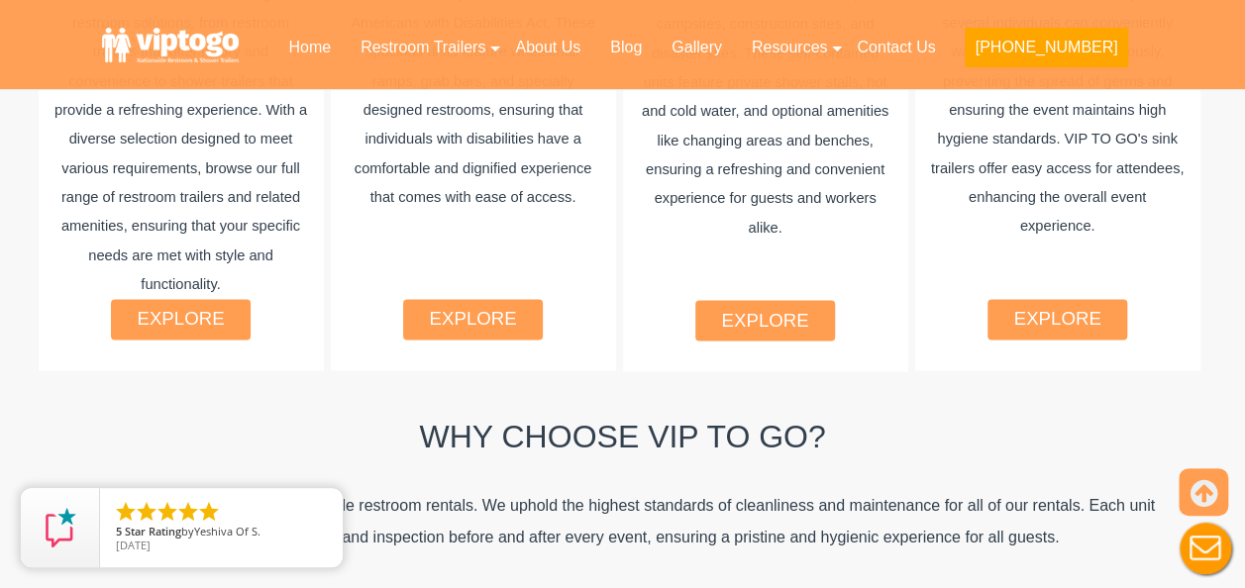
scroll to position [1540, 0]
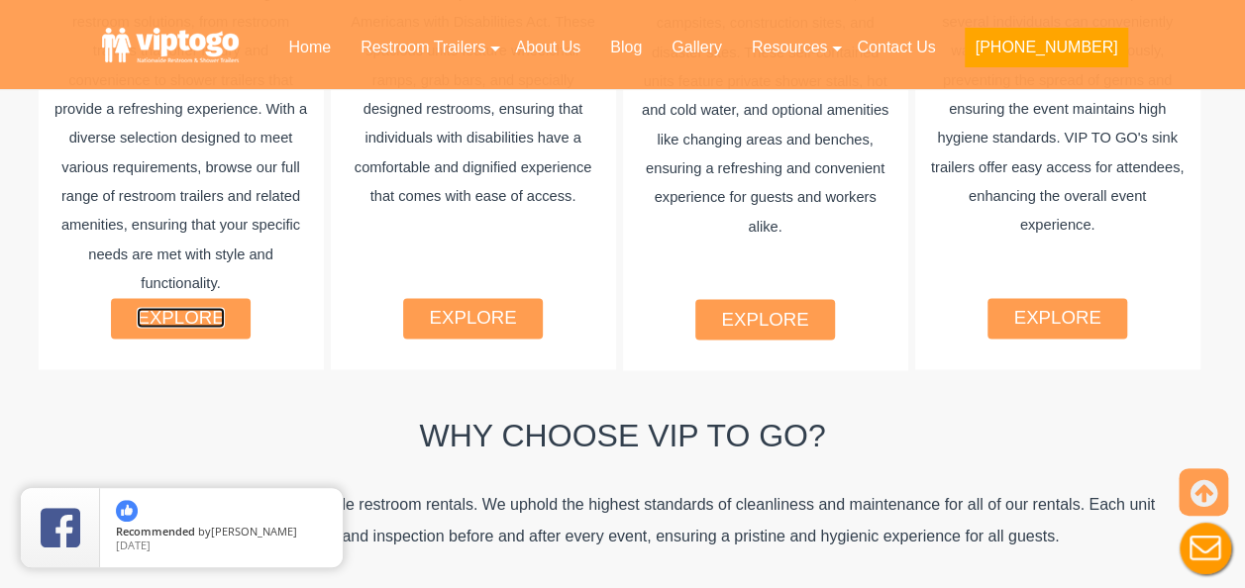
click at [199, 307] on link "explore" at bounding box center [180, 317] width 87 height 21
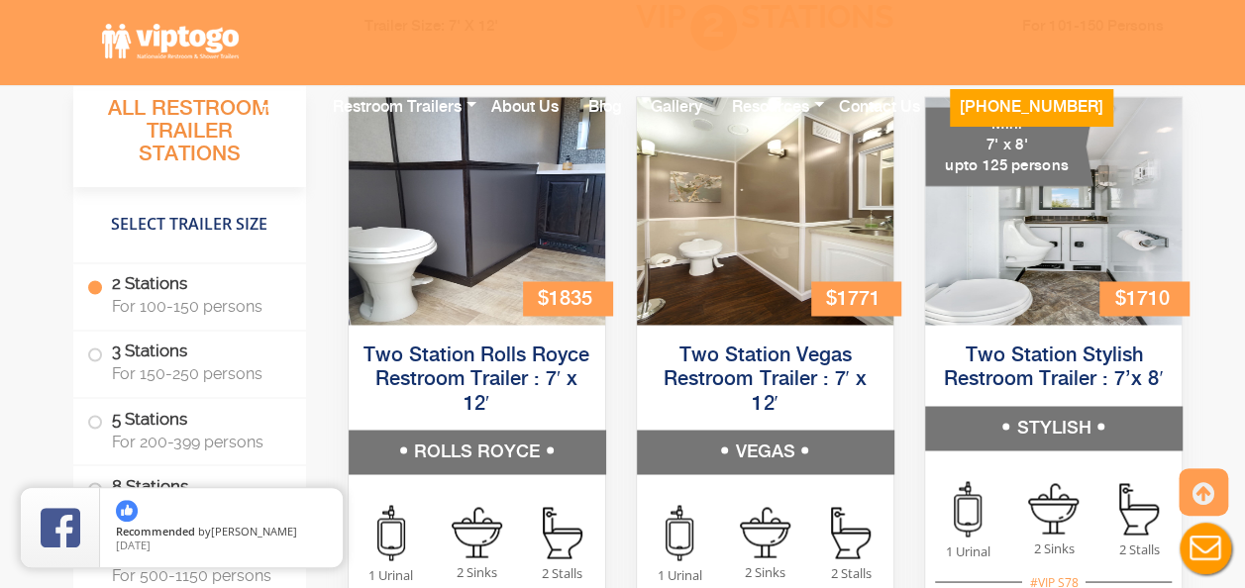
scroll to position [1465, 0]
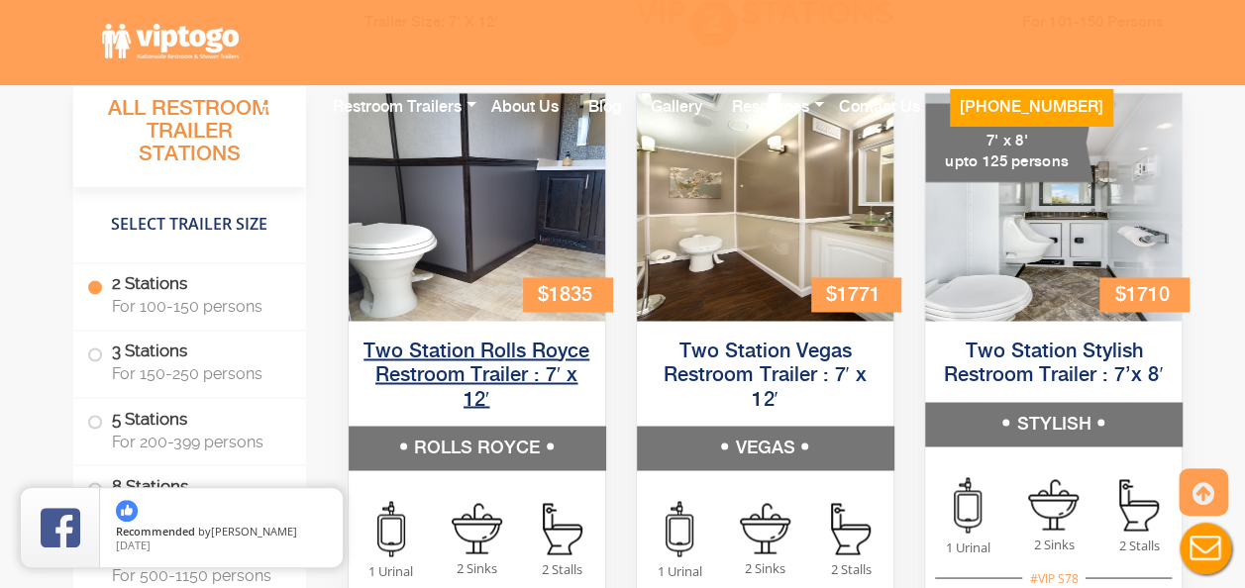
click at [517, 384] on h5 "Two Station Rolls Royce Restroom Trailer : 7′ x 12′" at bounding box center [477, 376] width 256 height 99
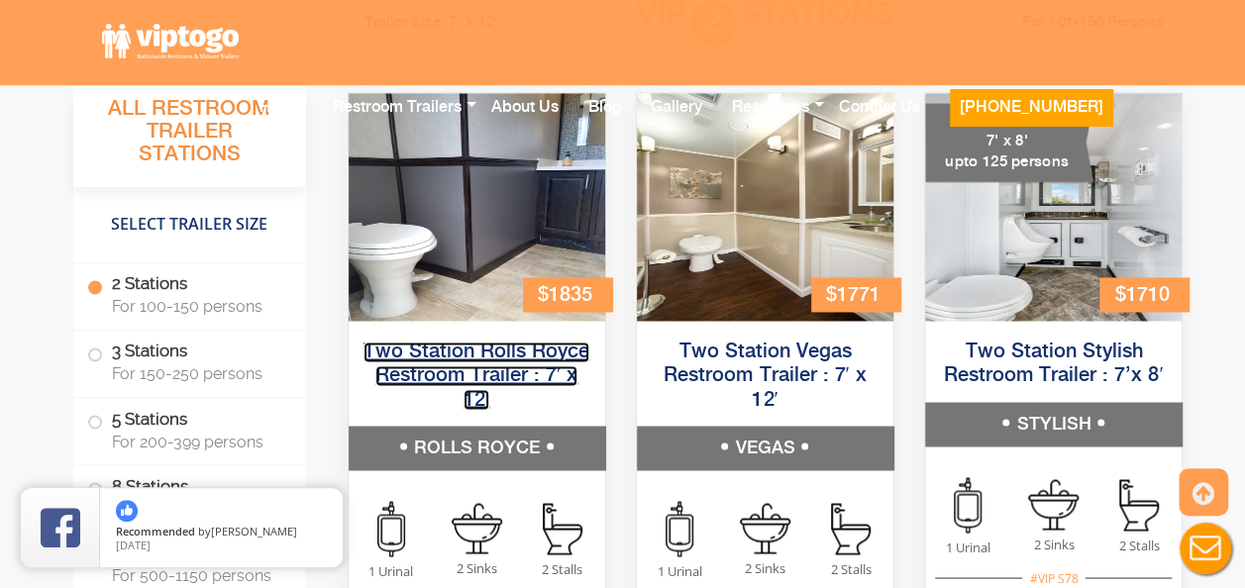
click at [500, 378] on link "Two Station Rolls Royce Restroom Trailer : 7′ x 12′" at bounding box center [476, 376] width 226 height 68
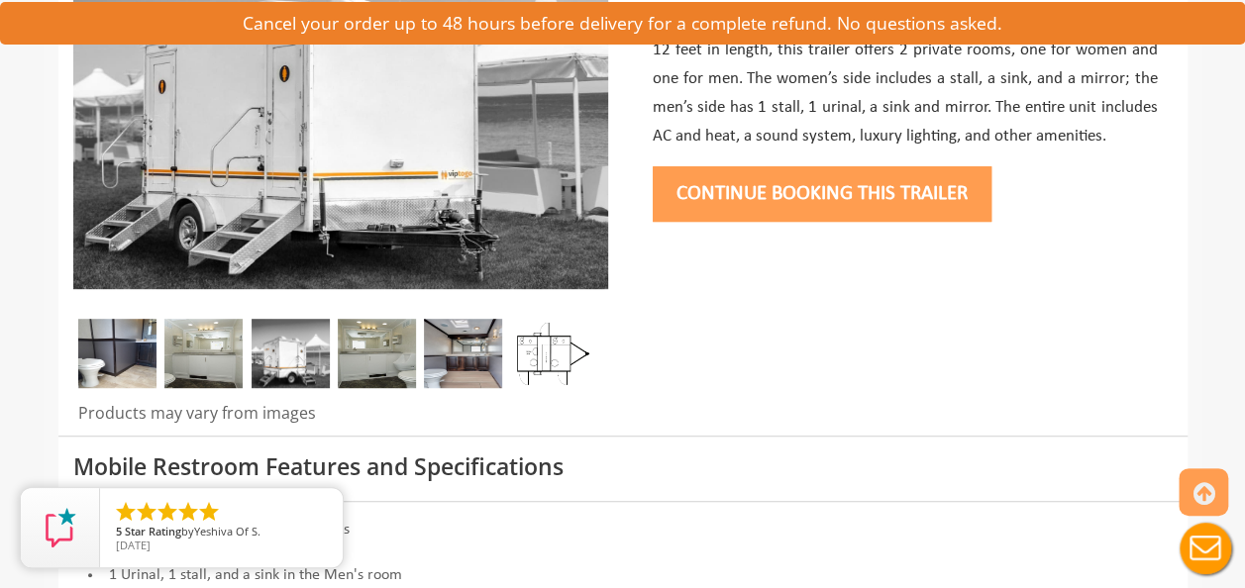
scroll to position [399, 0]
click at [137, 332] on img at bounding box center [117, 352] width 78 height 69
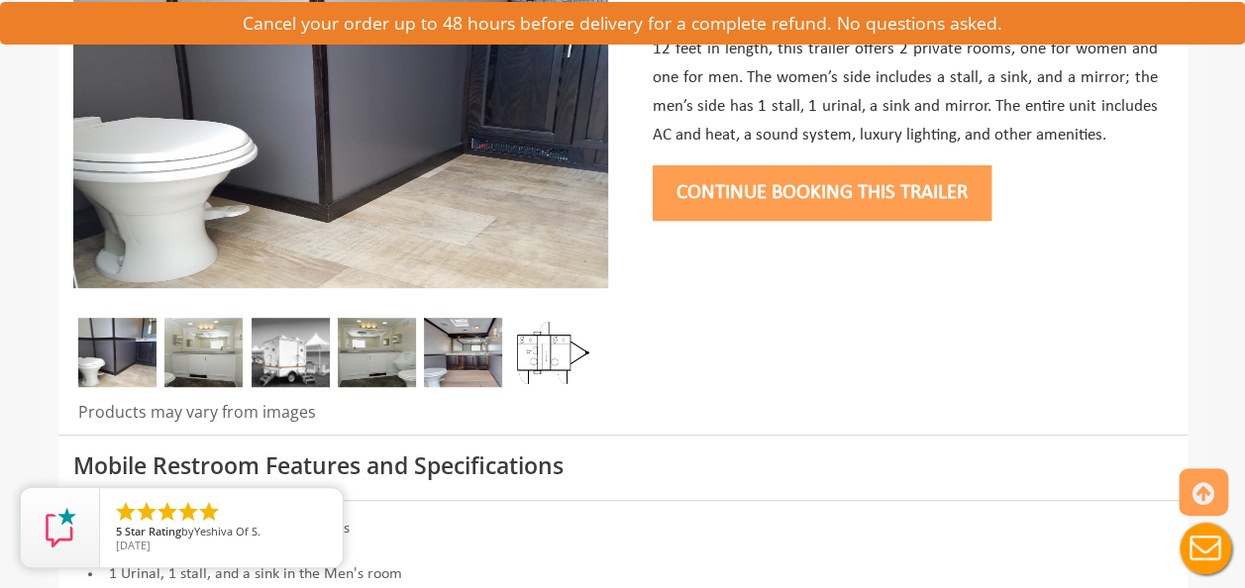
click at [213, 368] on img at bounding box center [203, 352] width 78 height 69
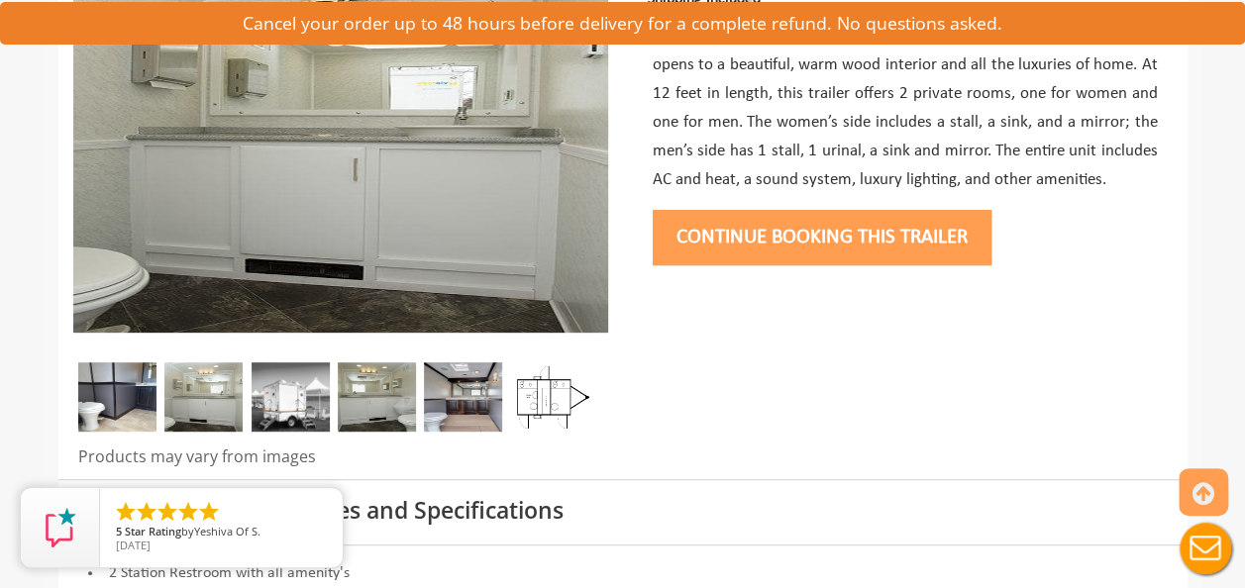
scroll to position [353, 0]
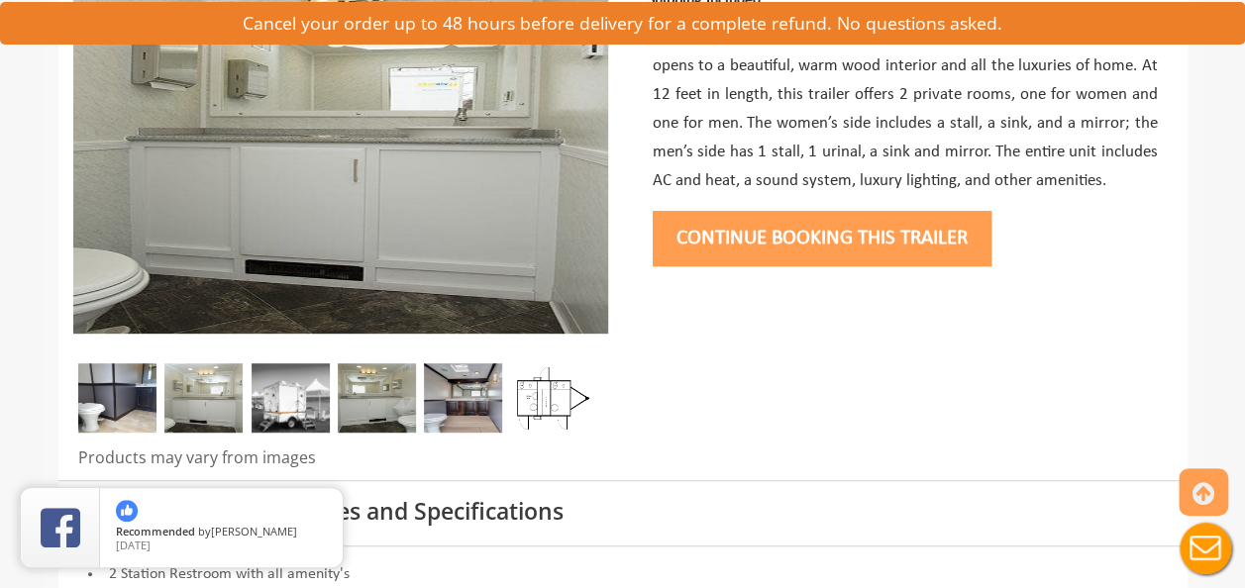
click at [303, 395] on img at bounding box center [290, 397] width 78 height 69
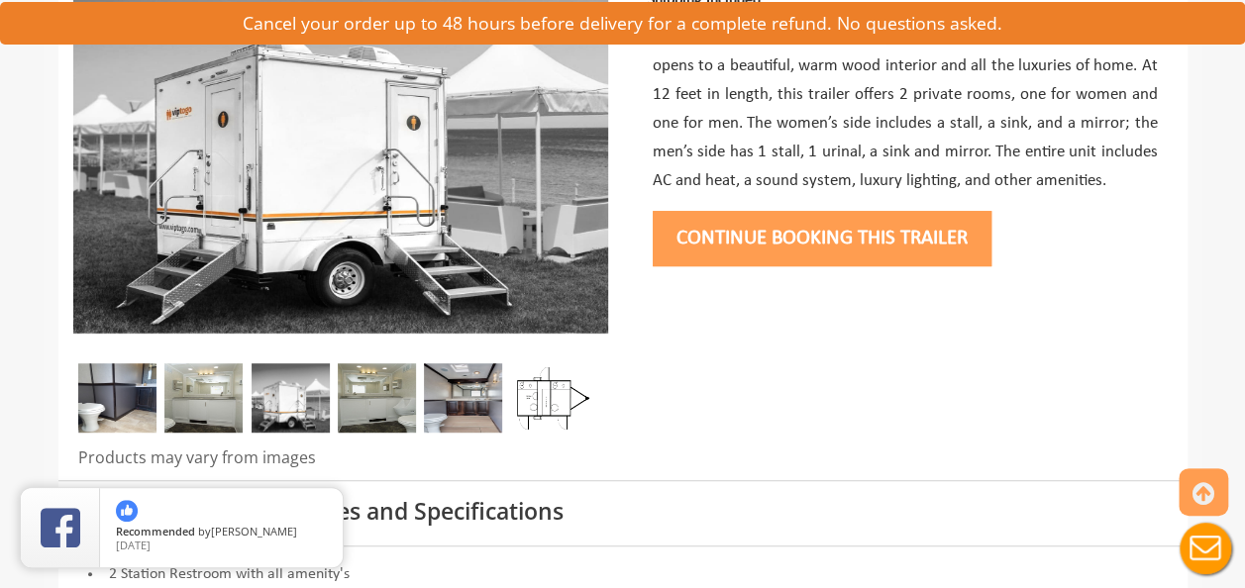
click at [388, 389] on img at bounding box center [377, 397] width 78 height 69
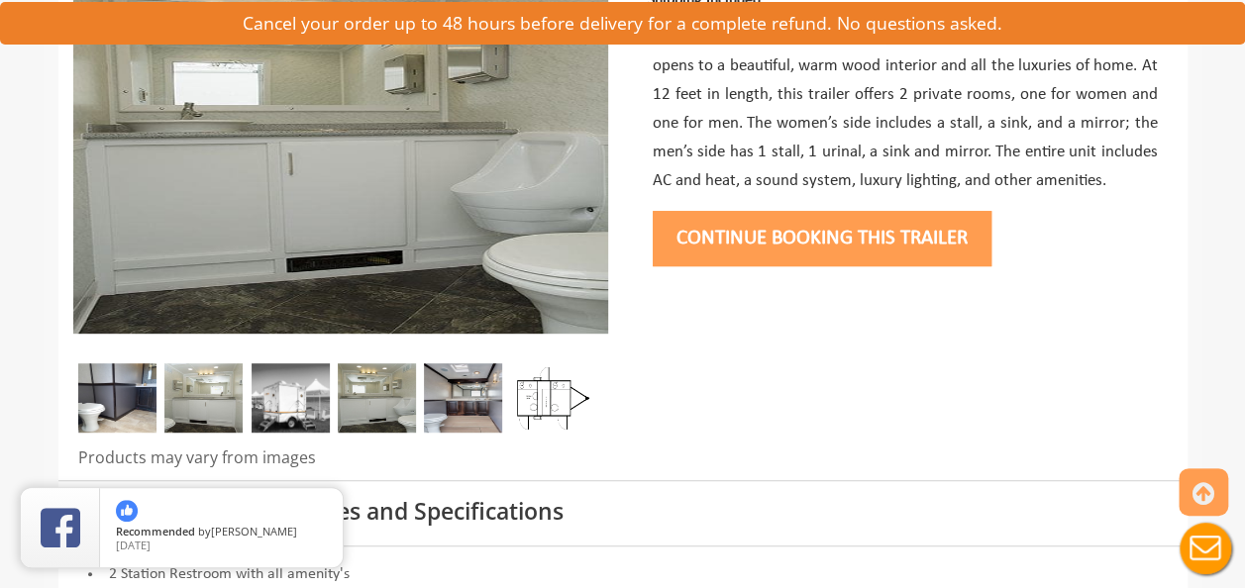
click at [481, 371] on img at bounding box center [463, 397] width 78 height 69
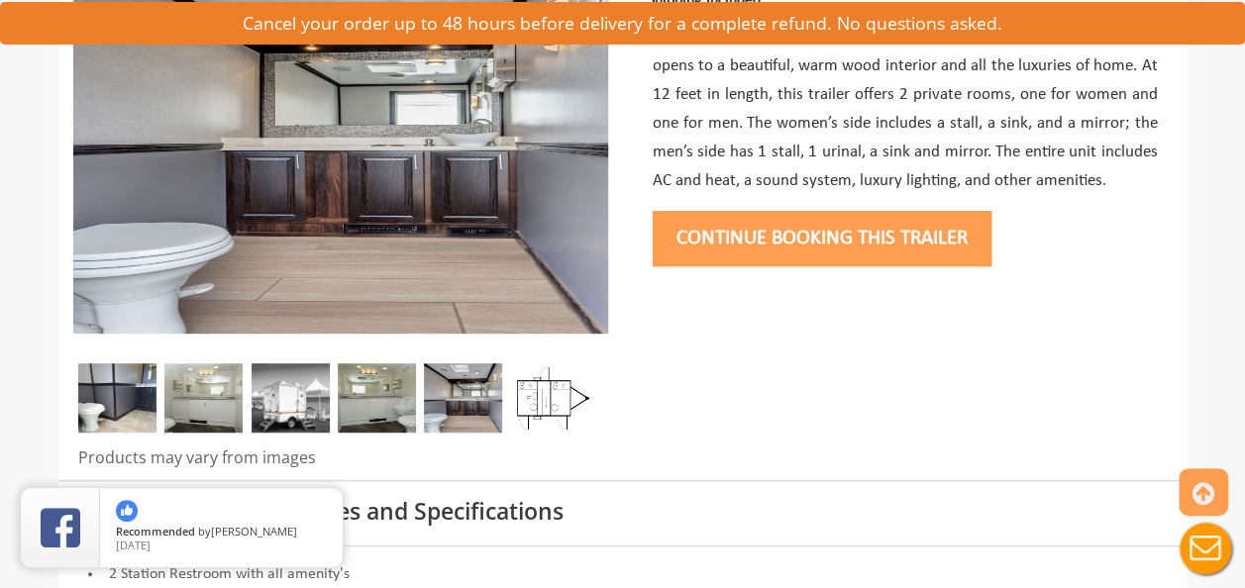
click at [545, 384] on img at bounding box center [550, 397] width 78 height 69
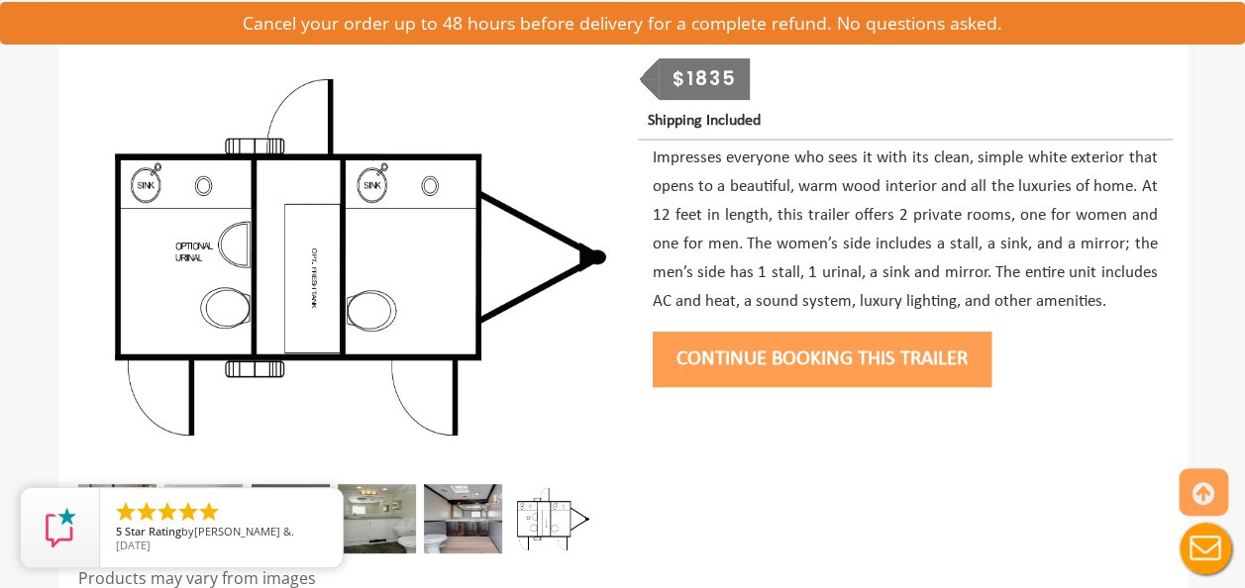
scroll to position [234, 0]
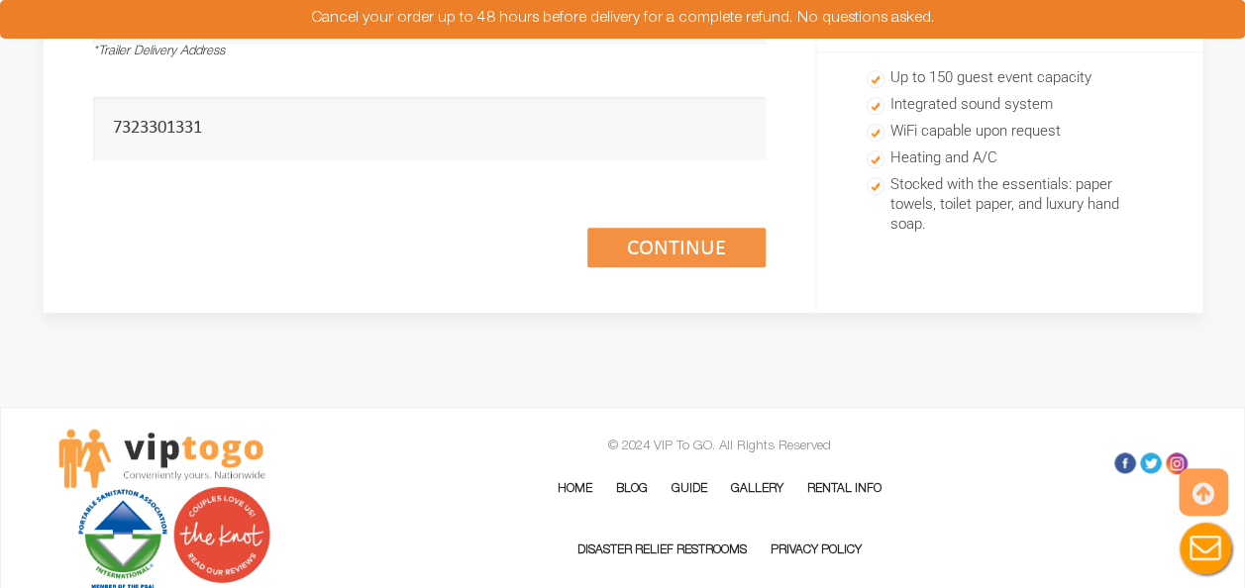
scroll to position [646, 0]
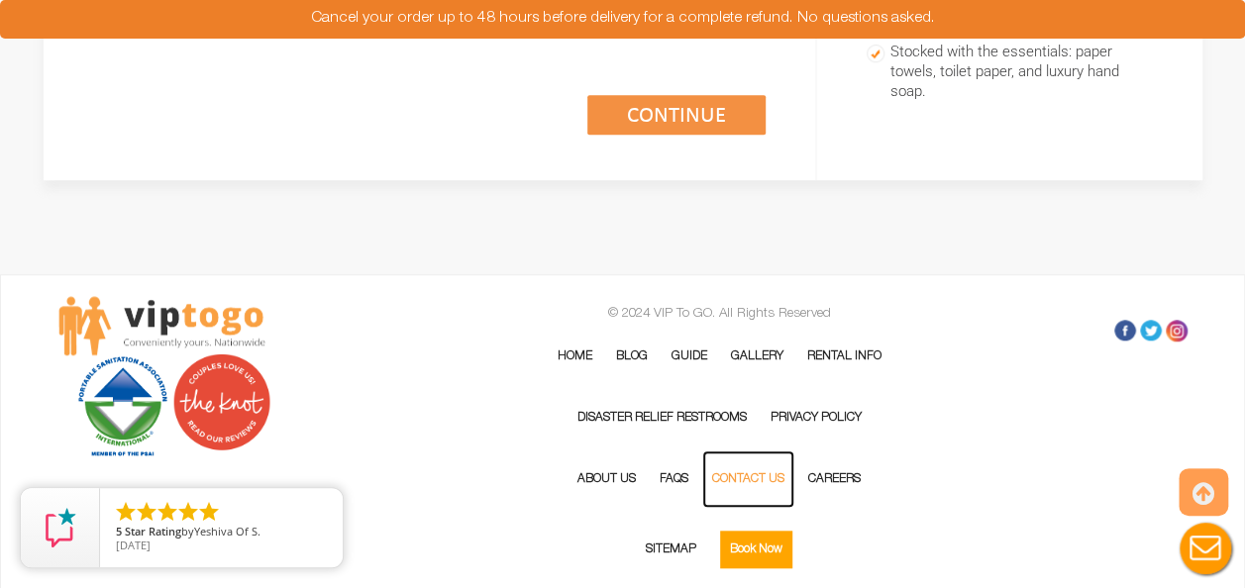
click at [760, 484] on link "Contact Us" at bounding box center [748, 479] width 92 height 57
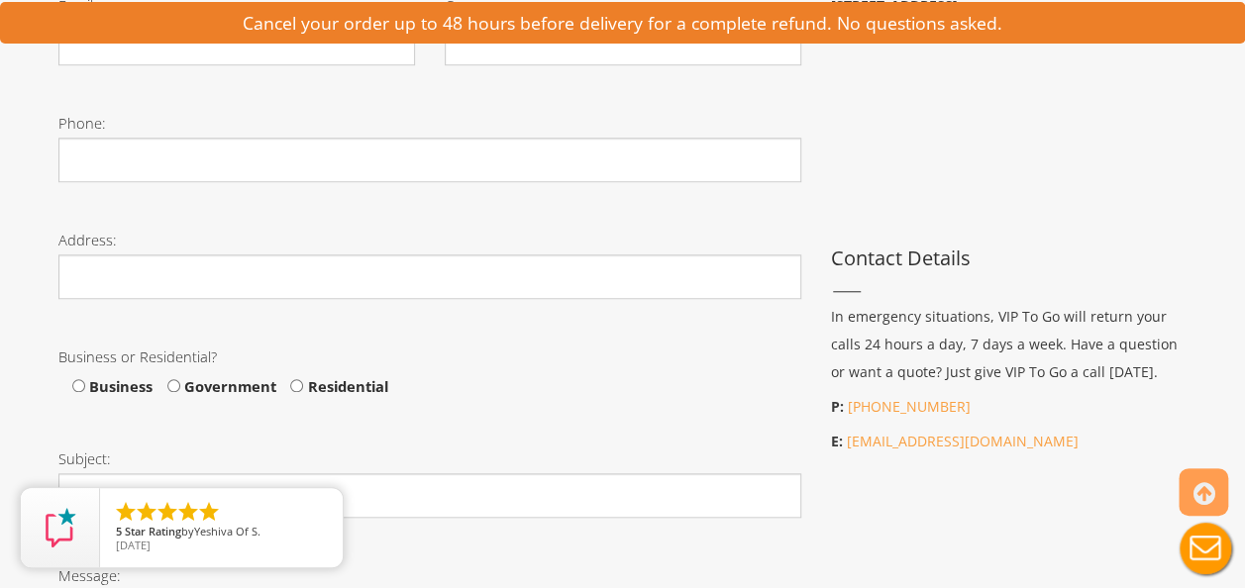
scroll to position [731, 0]
